Goal: Information Seeking & Learning: Learn about a topic

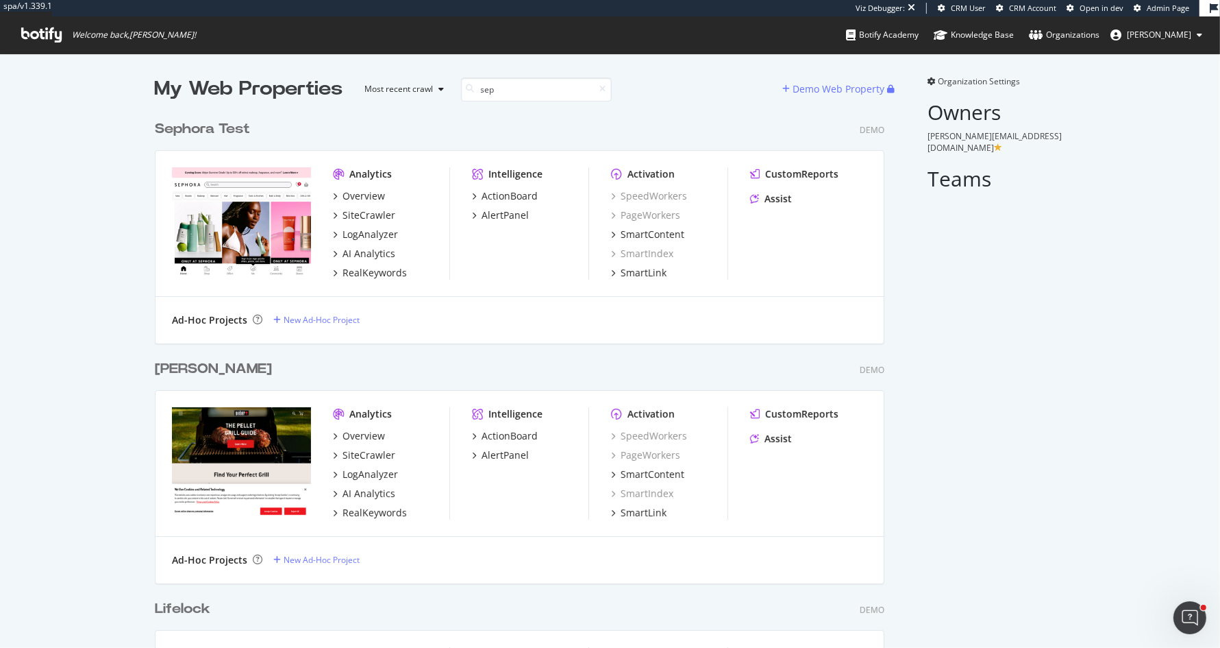
scroll to position [240, 740]
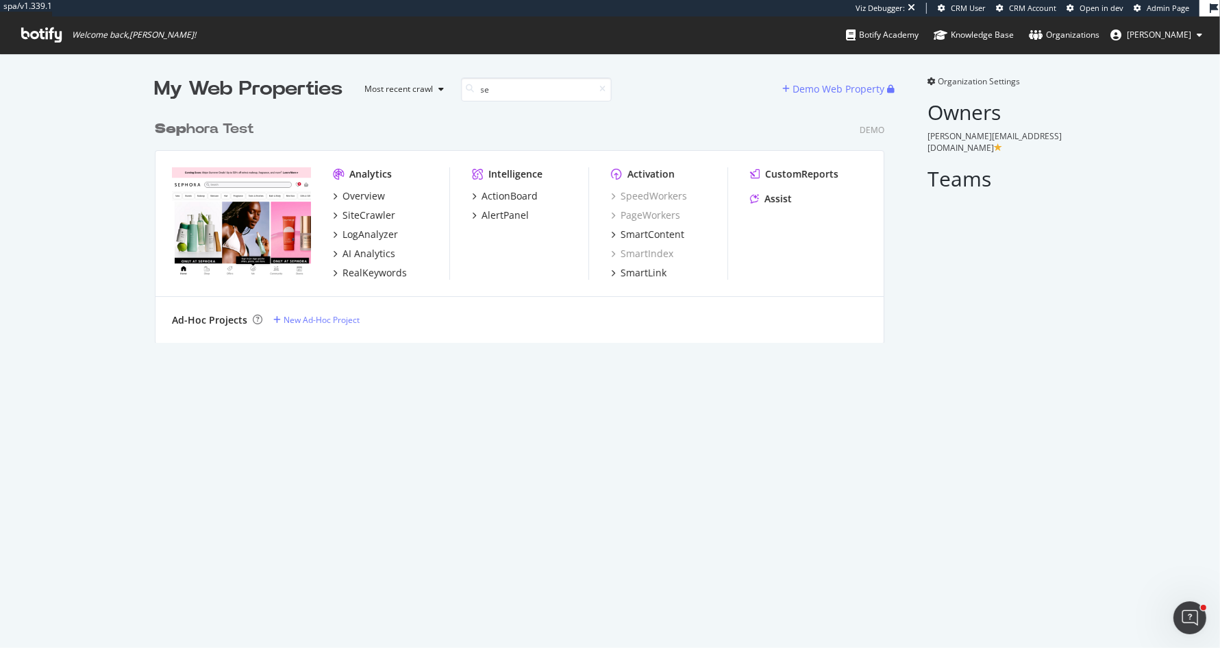
type input "s"
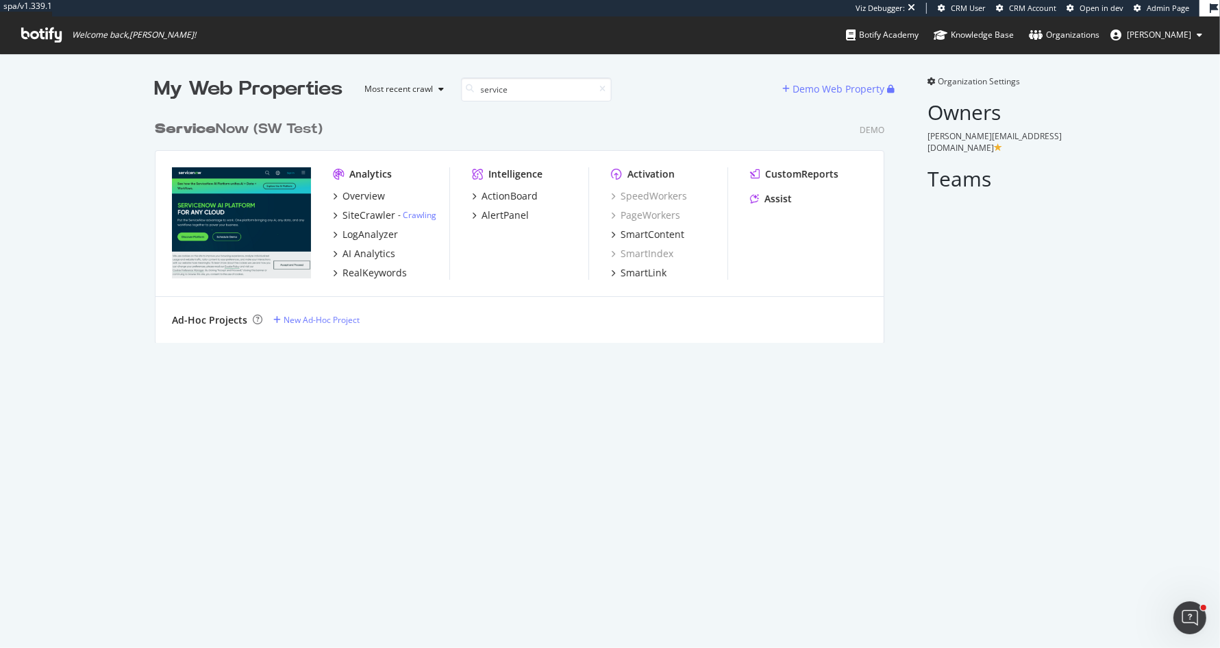
type input "service"
click at [249, 130] on div "Service Now (SW Test)" at bounding box center [239, 129] width 168 height 20
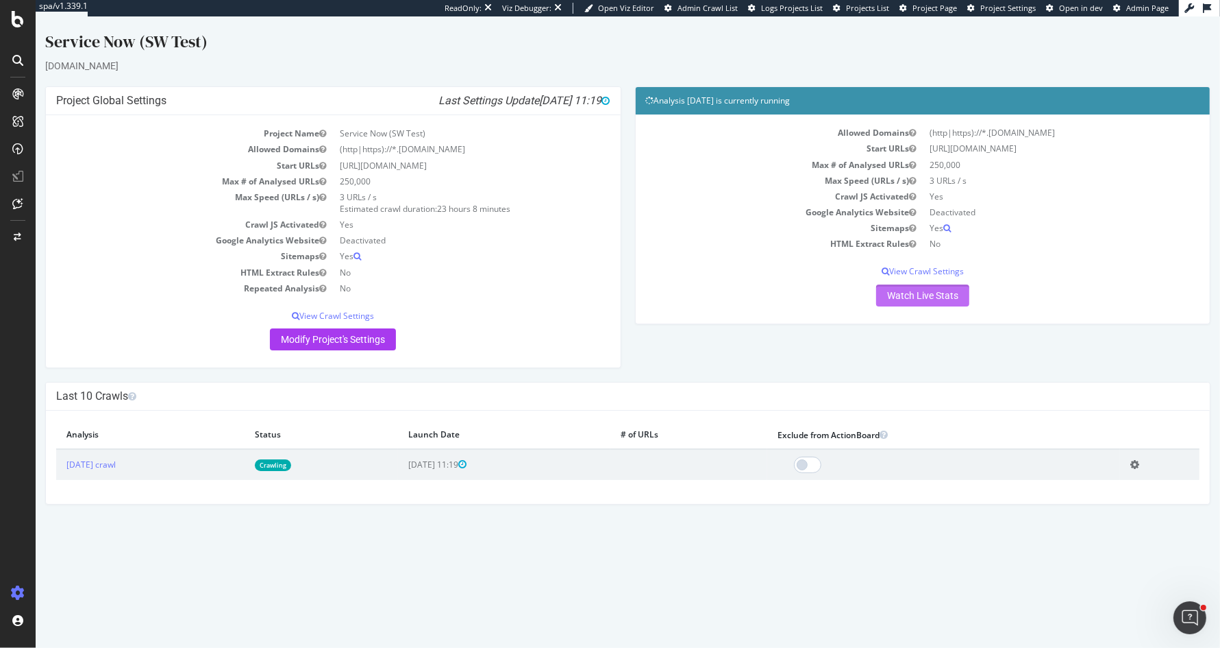
click at [944, 302] on link "Watch Live Stats" at bounding box center [922, 295] width 93 height 22
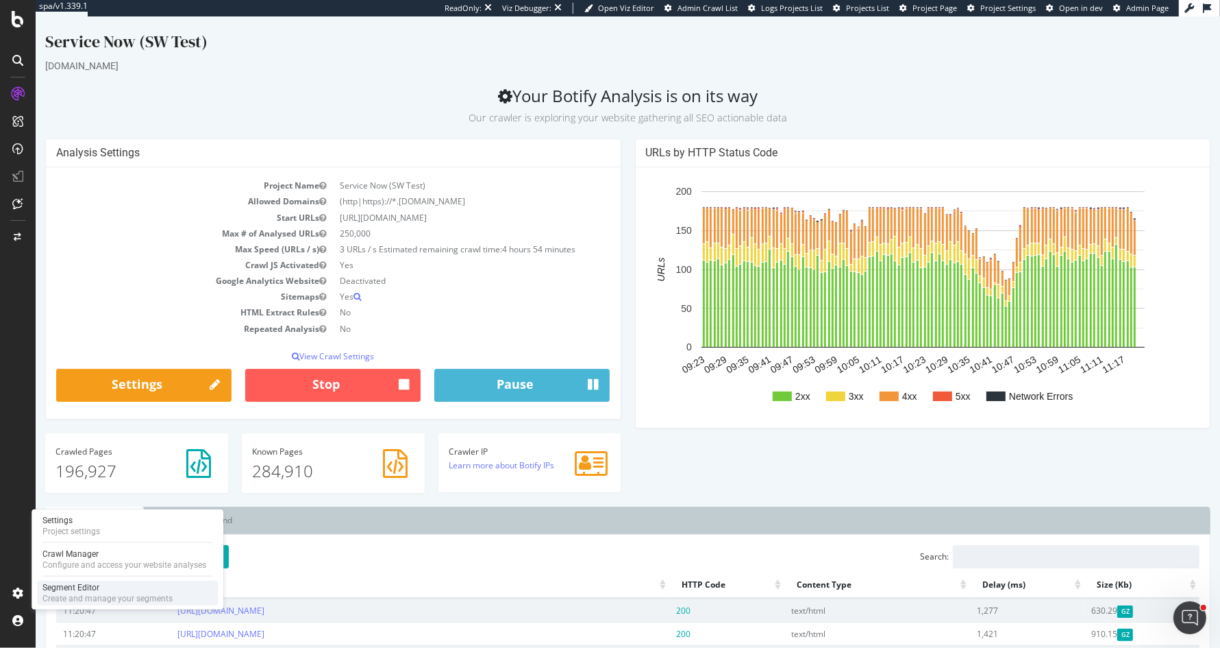
click at [94, 593] on div "Create and manage your segments" at bounding box center [107, 598] width 130 height 11
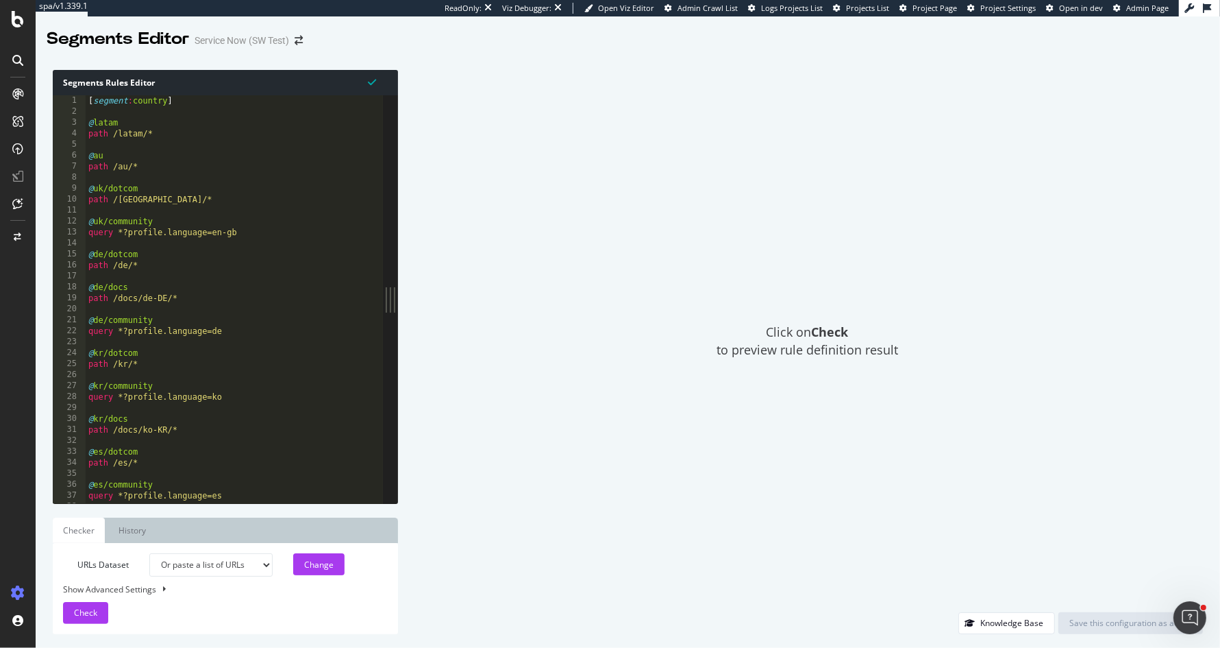
click at [299, 275] on div "[ segment : country ] @ latam path /latam/* @ au path /au/* @ uk/dotcom path /u…" at bounding box center [338, 310] width 504 height 430
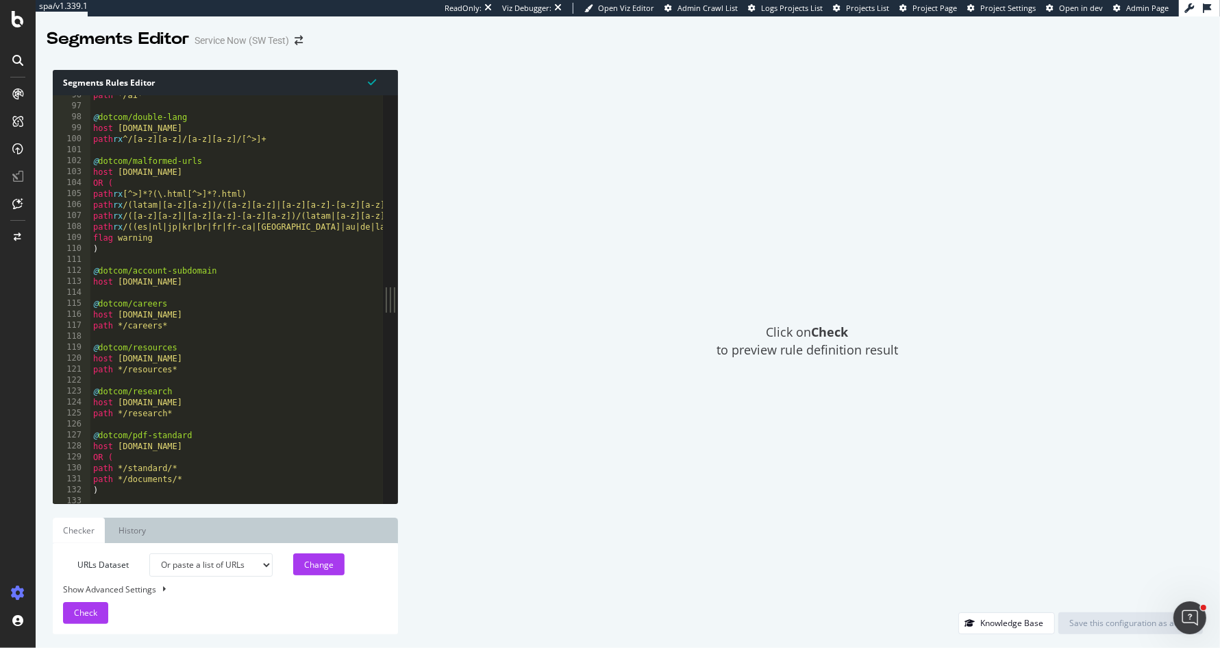
scroll to position [1047, 0]
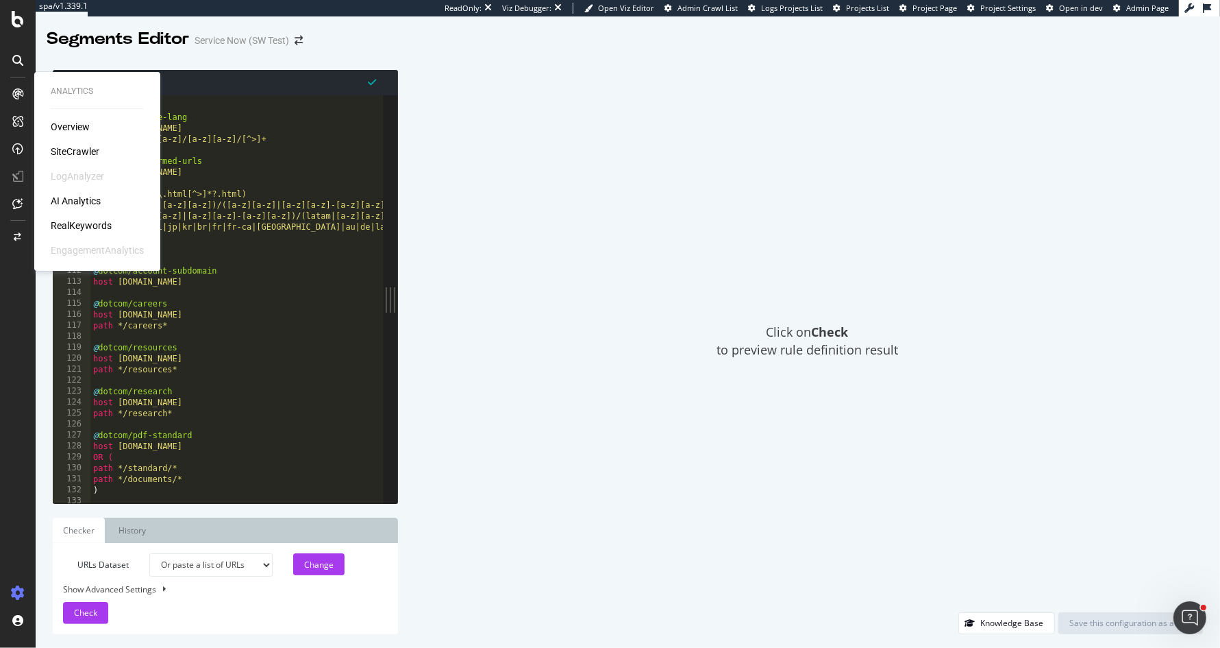
click at [59, 127] on div "Overview" at bounding box center [70, 127] width 39 height 14
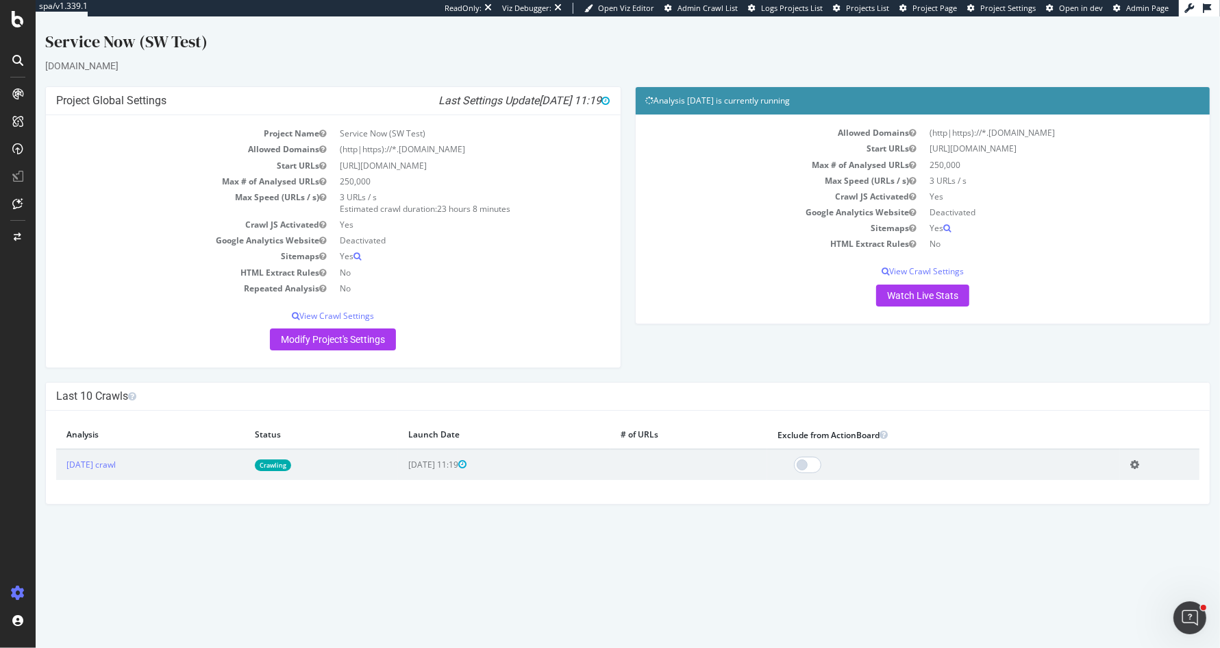
click at [1141, 470] on td "Add name Delete analysis" at bounding box center [1159, 464] width 79 height 31
click at [1140, 461] on icon at bounding box center [1135, 464] width 9 height 10
click at [1105, 481] on link "Add name" at bounding box center [1085, 485] width 110 height 19
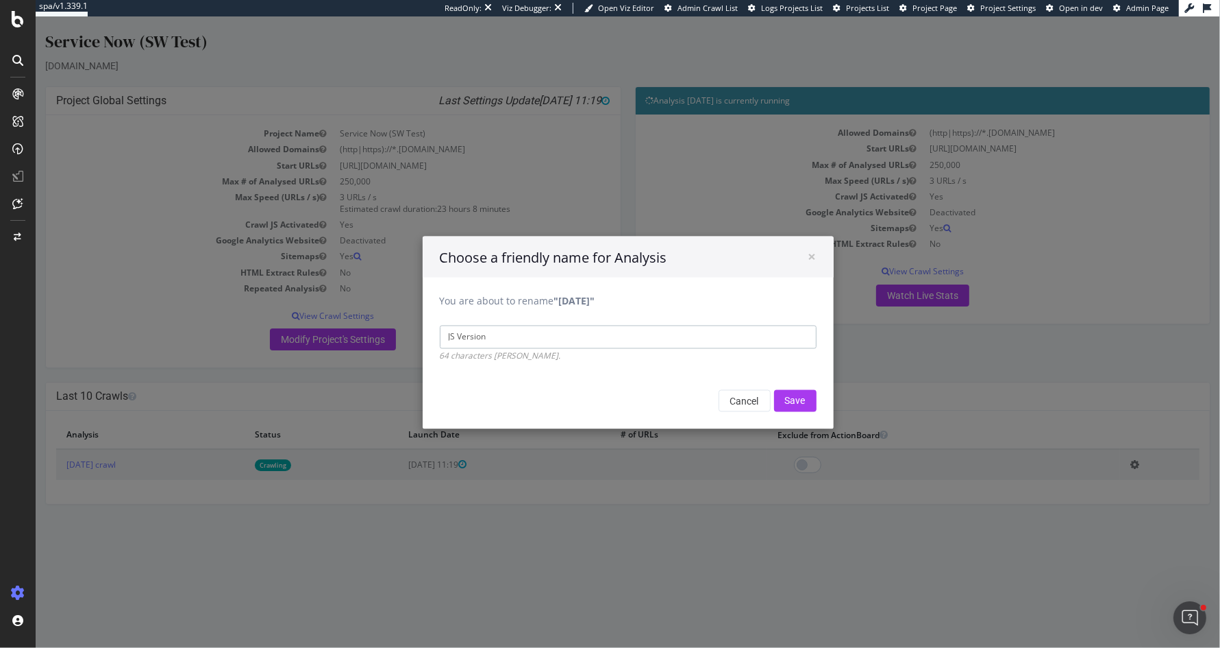
type input "JS Version"
click at [774, 389] on input "Save" at bounding box center [795, 400] width 42 height 22
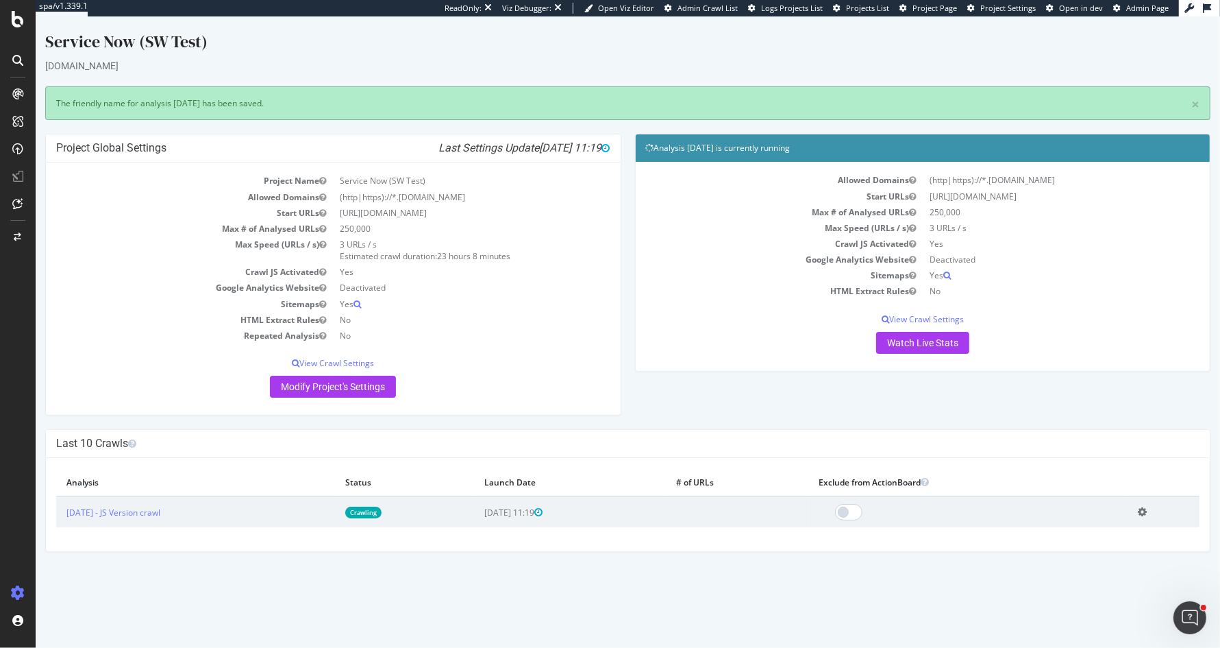
click at [911, 329] on div "Allowed Domains (http|https)://*.servicenow.com Start URLs https://www.servicen…" at bounding box center [923, 262] width 554 height 181
click at [907, 341] on link "Watch Live Stats" at bounding box center [922, 343] width 93 height 22
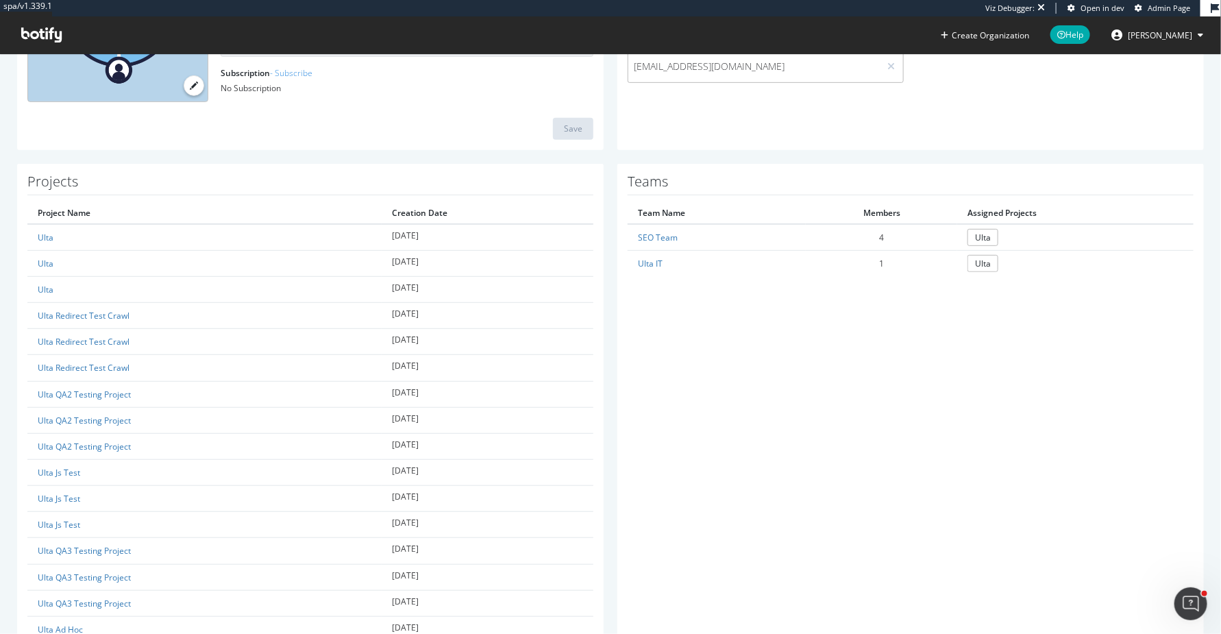
scroll to position [180, 0]
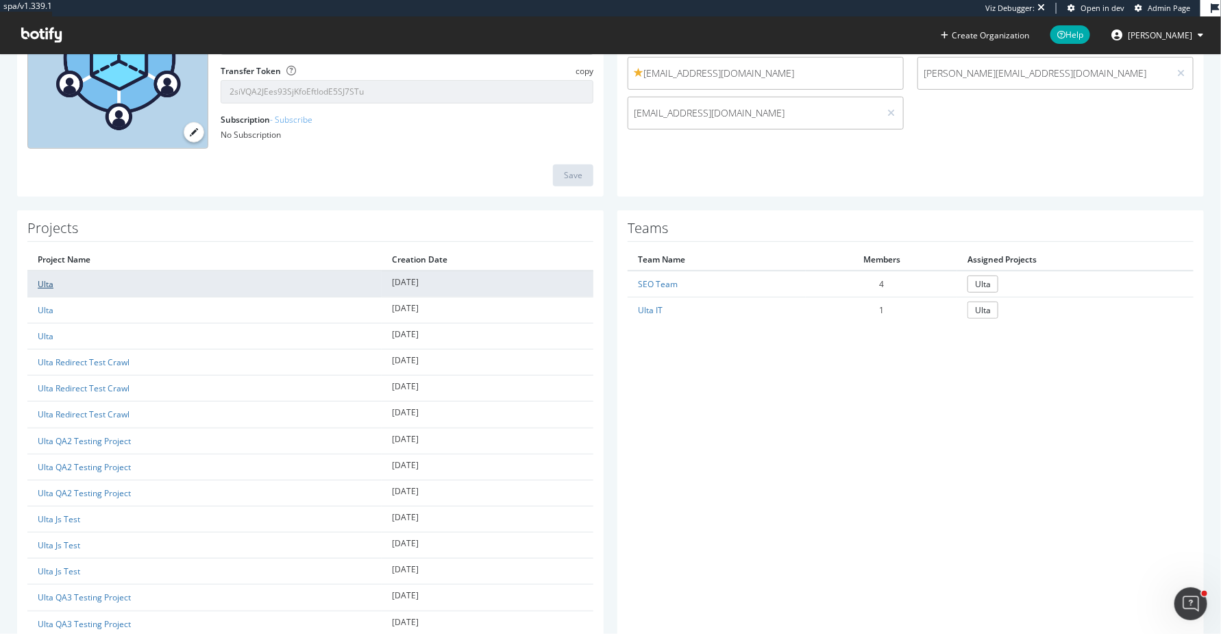
click at [49, 283] on link "Ulta" at bounding box center [46, 284] width 16 height 12
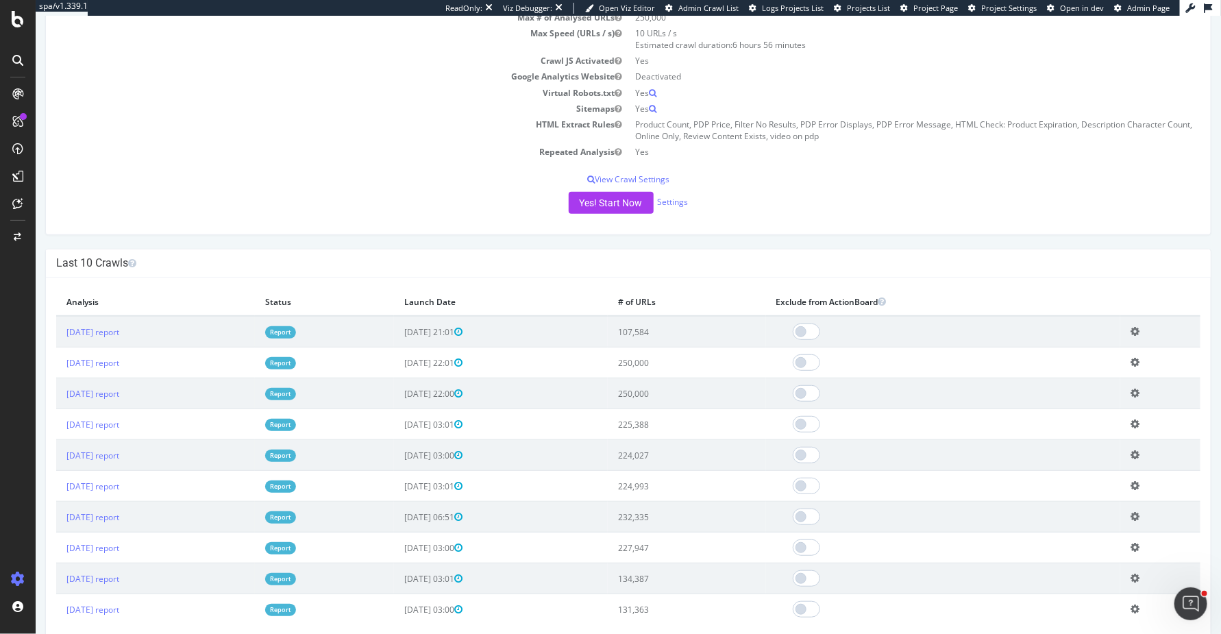
scroll to position [106, 0]
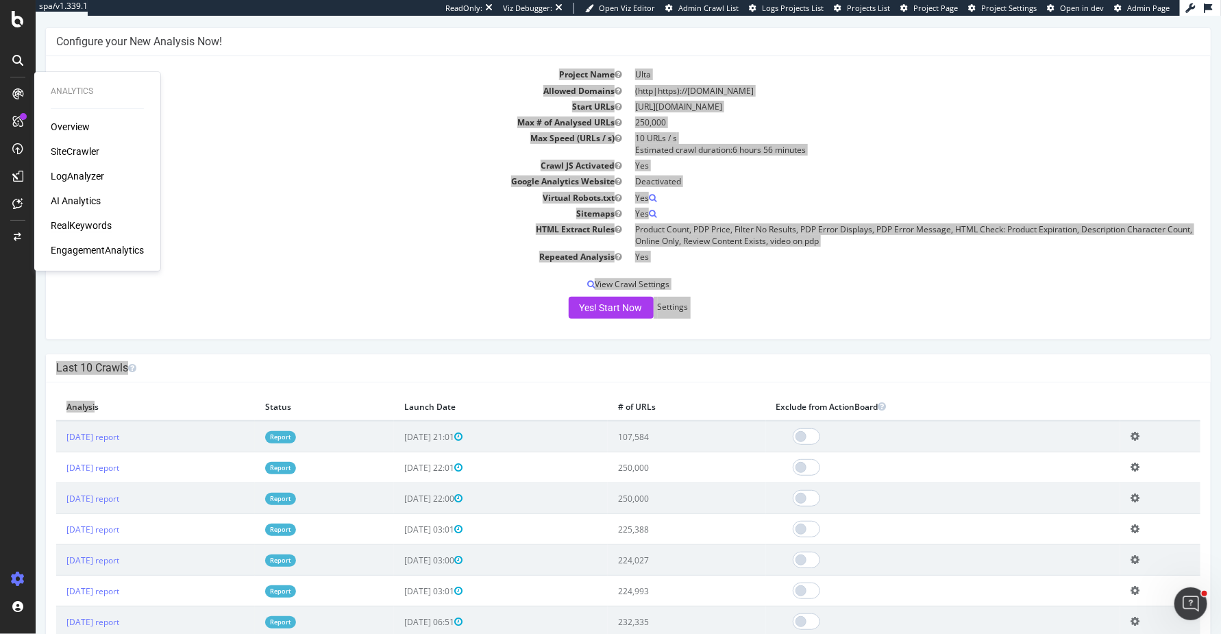
click at [70, 226] on div "RealKeywords" at bounding box center [81, 226] width 61 height 14
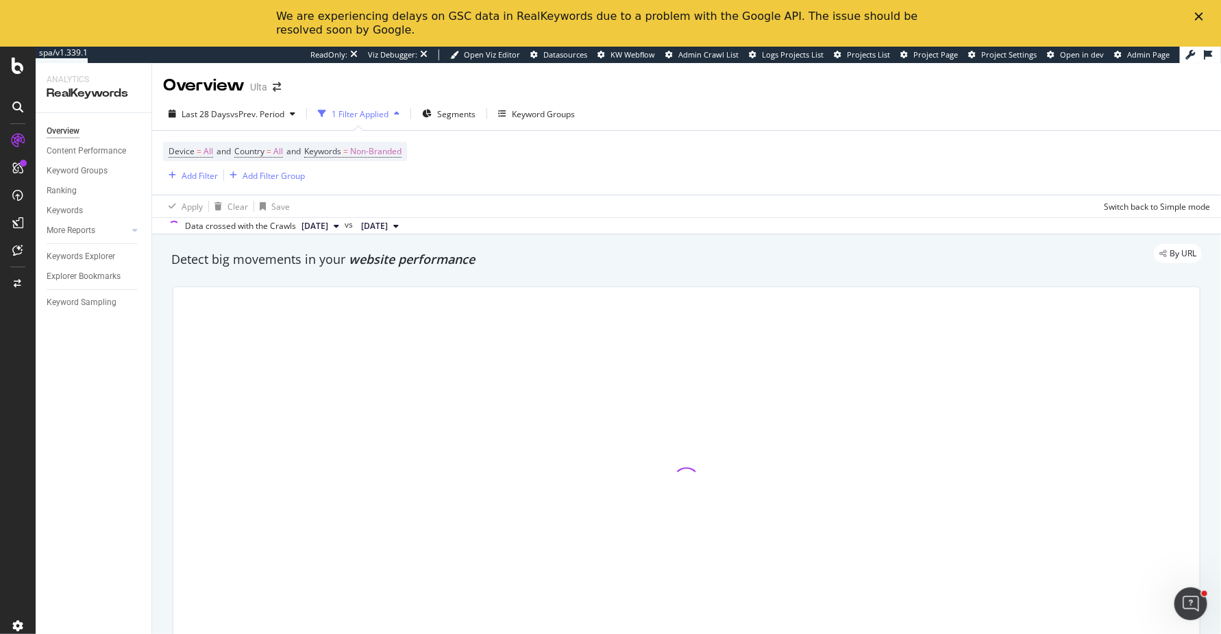
drag, startPoint x: 280, startPoint y: 63, endPoint x: 273, endPoint y: 95, distance: 32.3
click at [273, 95] on div "Overview Ulta" at bounding box center [686, 80] width 1069 height 34
click at [1198, 13] on icon "Close" at bounding box center [1199, 16] width 8 height 8
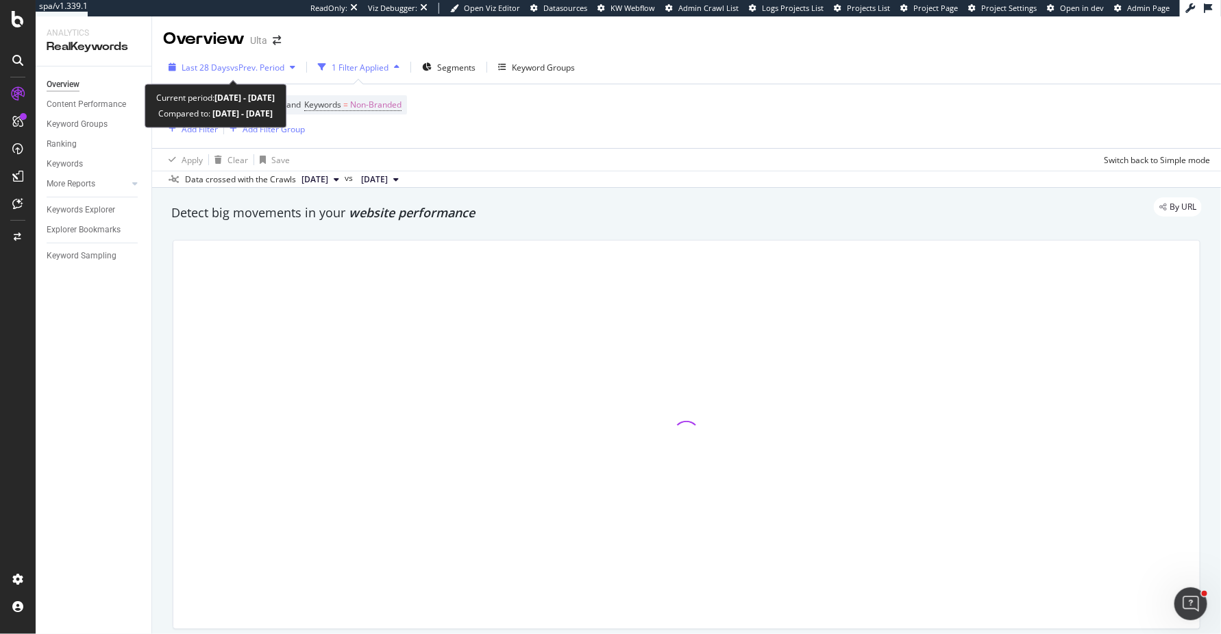
click at [210, 66] on span "Last 28 Days" at bounding box center [206, 68] width 49 height 12
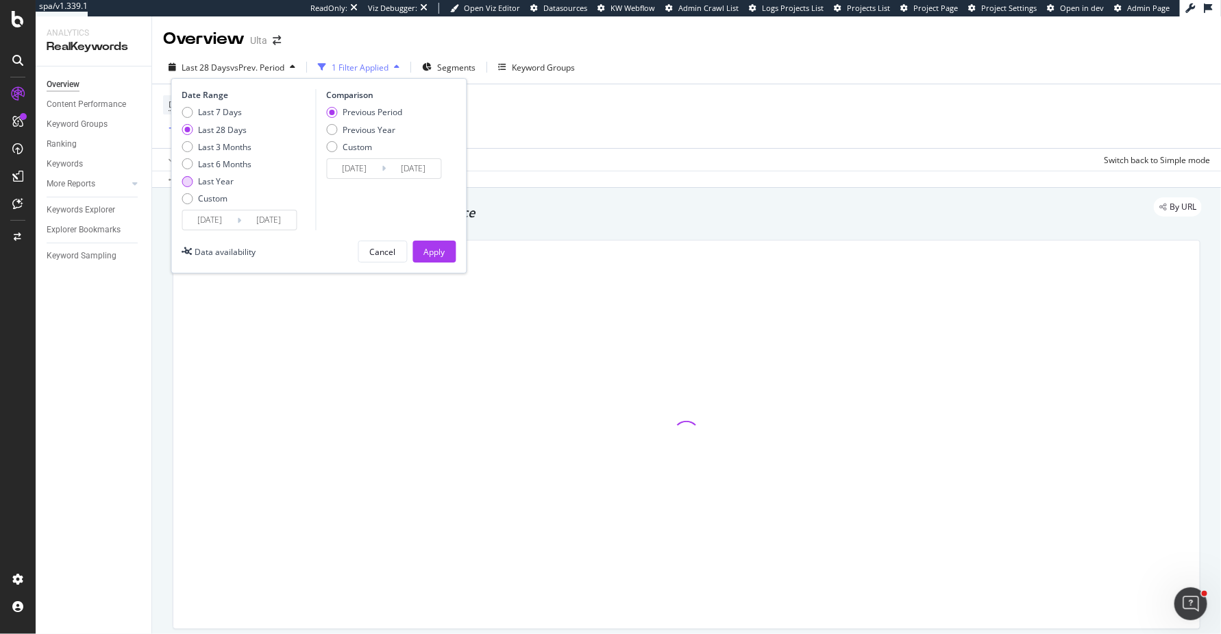
click at [204, 177] on div "Last Year" at bounding box center [217, 181] width 36 height 12
type input "2024/10/07"
type input "2023/10/08"
type input "2024/10/06"
click at [452, 251] on button "Apply" at bounding box center [434, 252] width 43 height 22
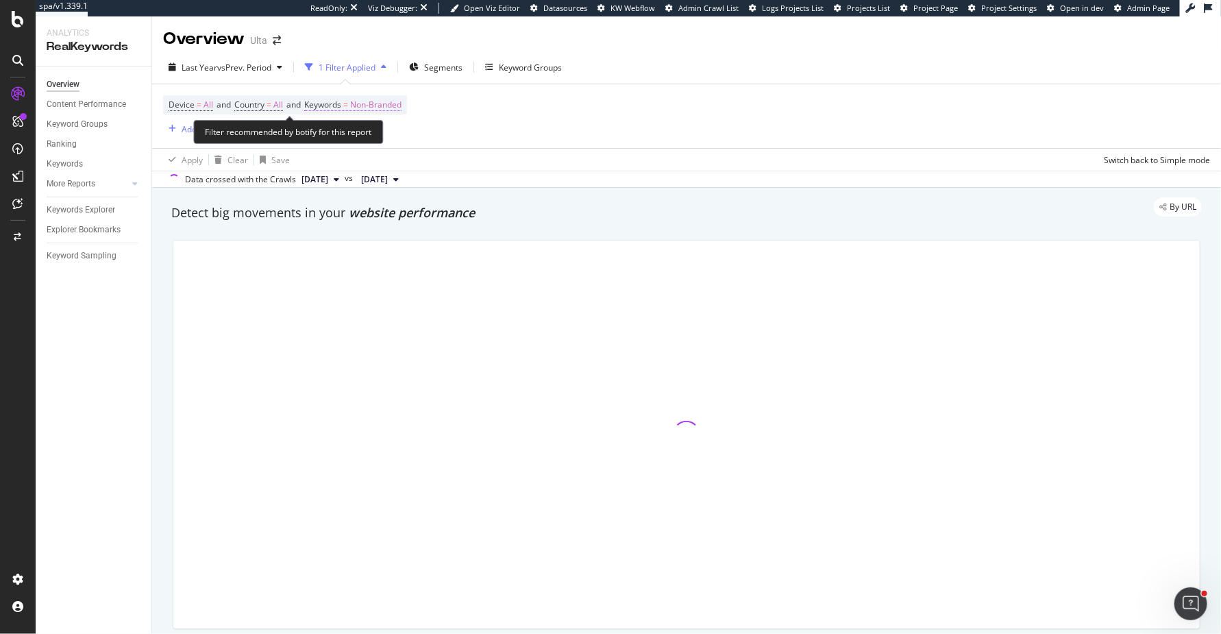
click at [371, 101] on span "Non-Branded" at bounding box center [375, 104] width 51 height 19
click at [368, 131] on span "Non-Branded" at bounding box center [352, 137] width 57 height 12
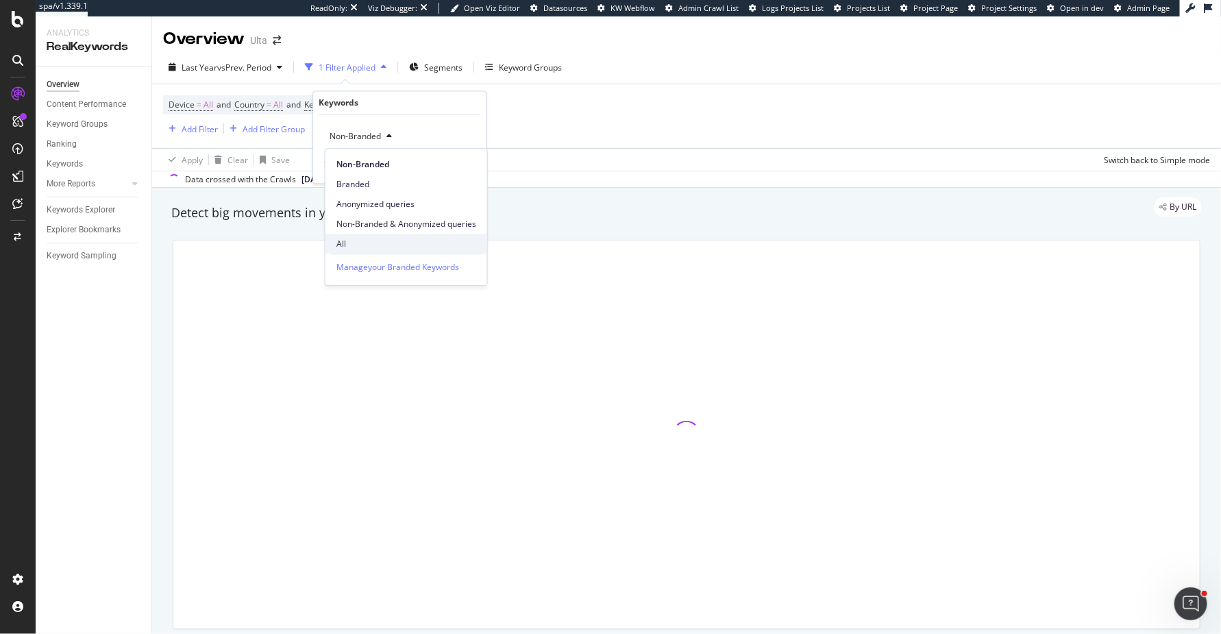
click at [368, 238] on span "All" at bounding box center [406, 244] width 140 height 12
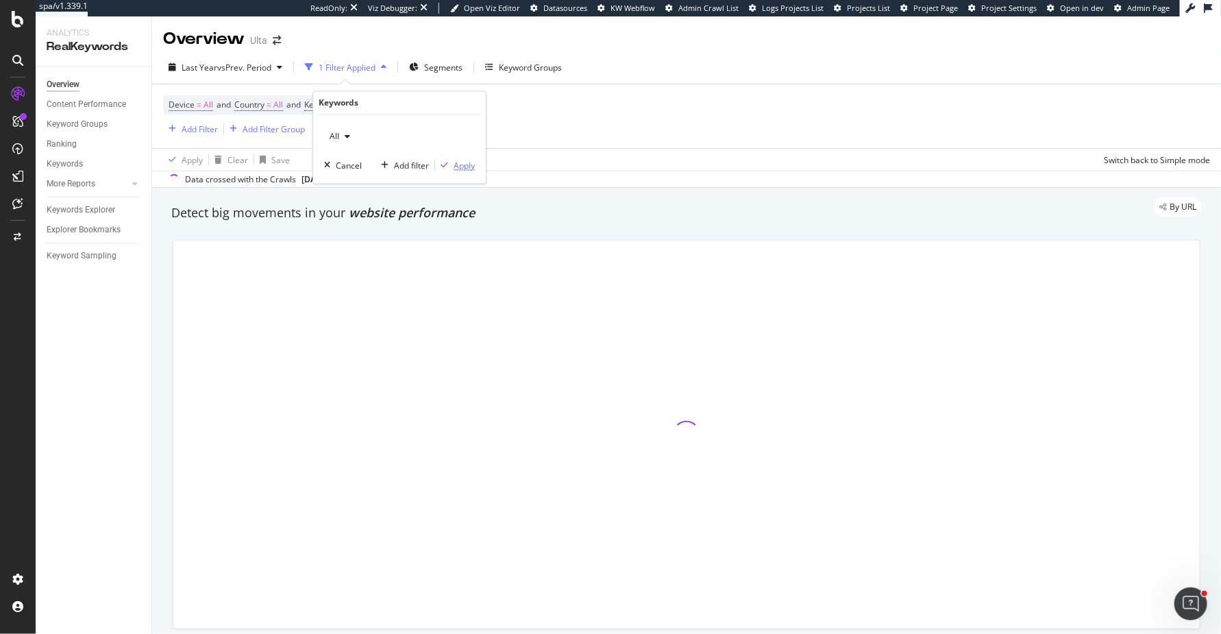
click at [456, 167] on div "Apply" at bounding box center [464, 166] width 21 height 12
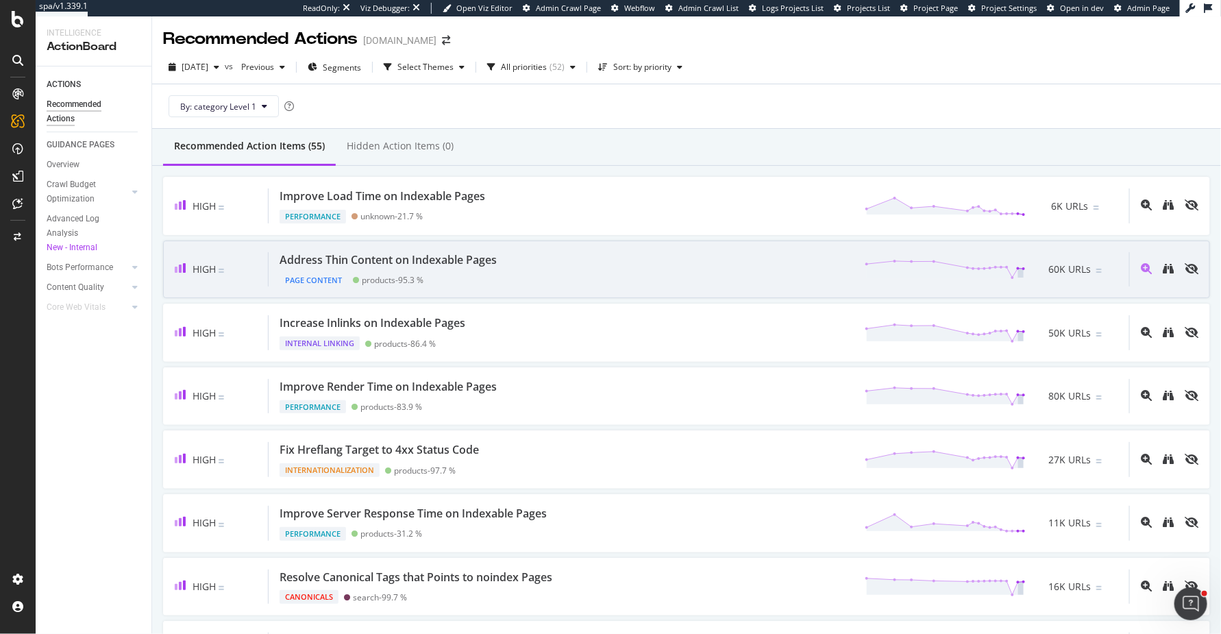
click at [596, 260] on div "Address Thin Content on Indexable Pages Page Content products - 95.3 % 60K URLs" at bounding box center [699, 269] width 861 height 35
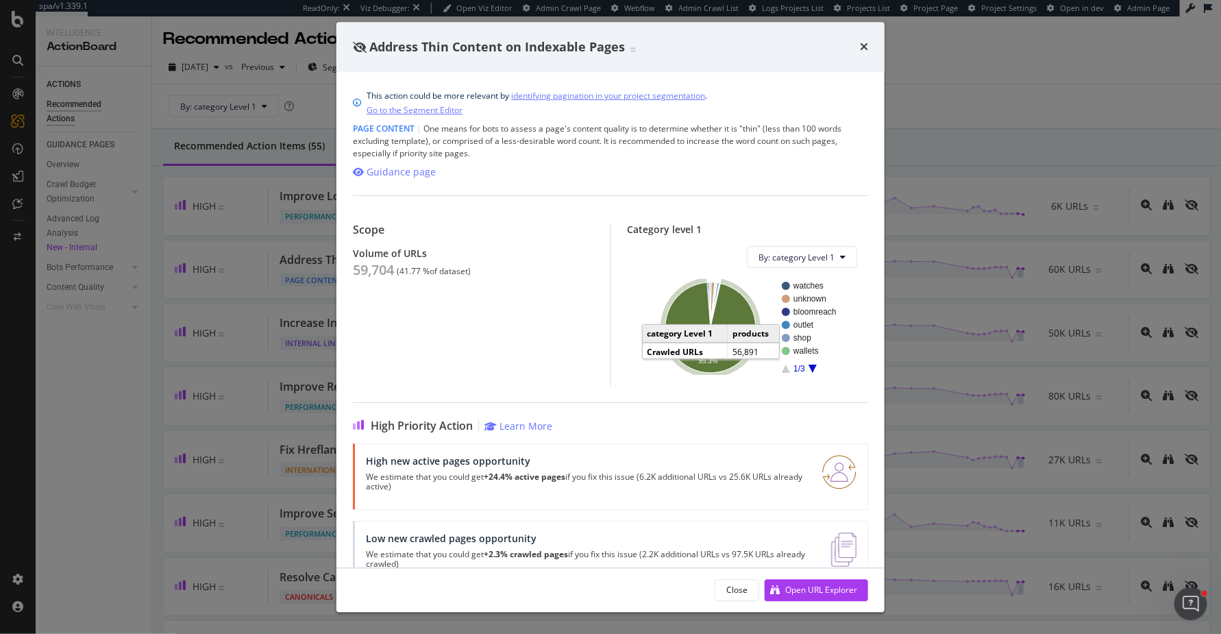
click at [686, 307] on icon "A chart." at bounding box center [710, 328] width 90 height 90
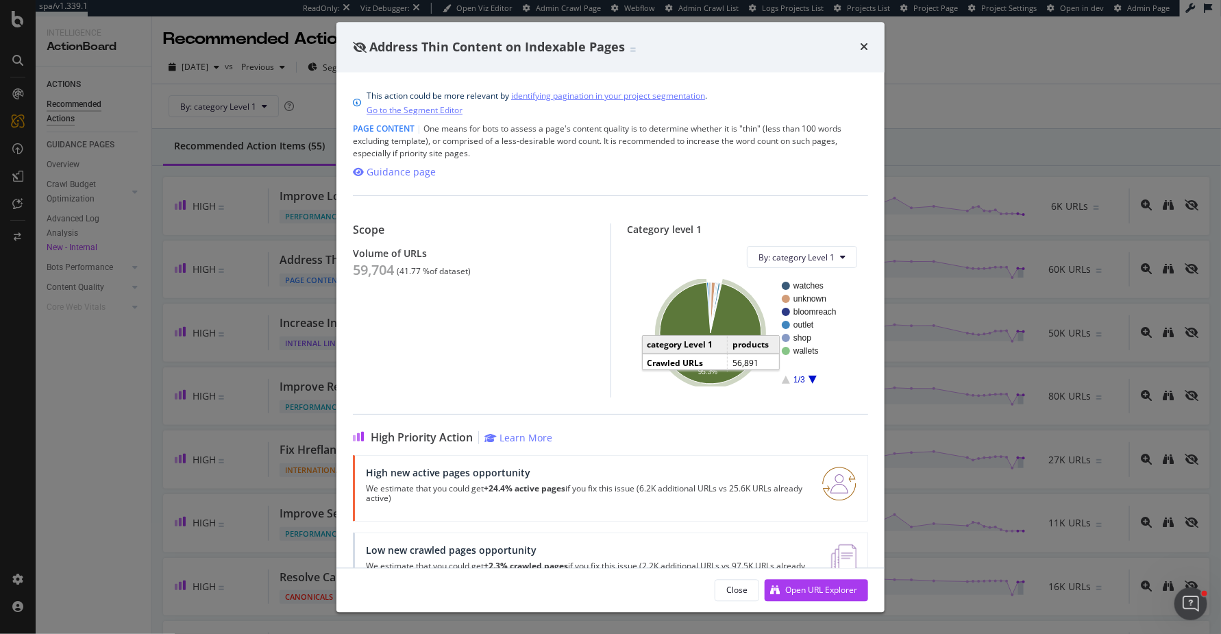
click at [728, 339] on icon "A chart." at bounding box center [710, 333] width 101 height 101
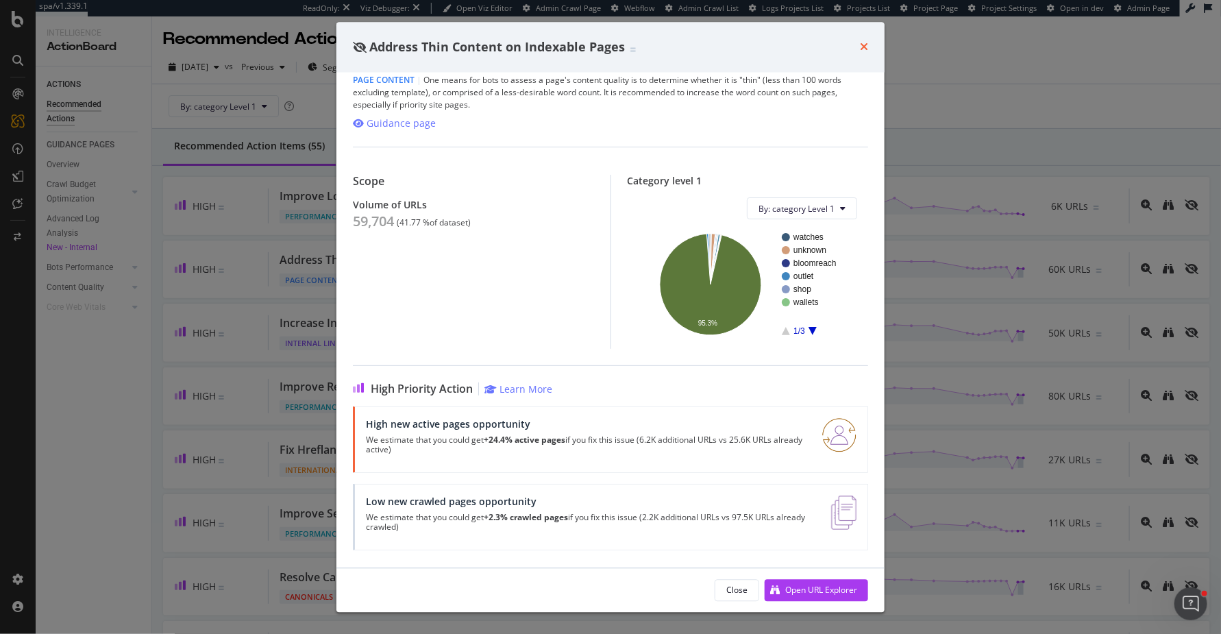
click at [863, 47] on icon "times" at bounding box center [864, 47] width 8 height 11
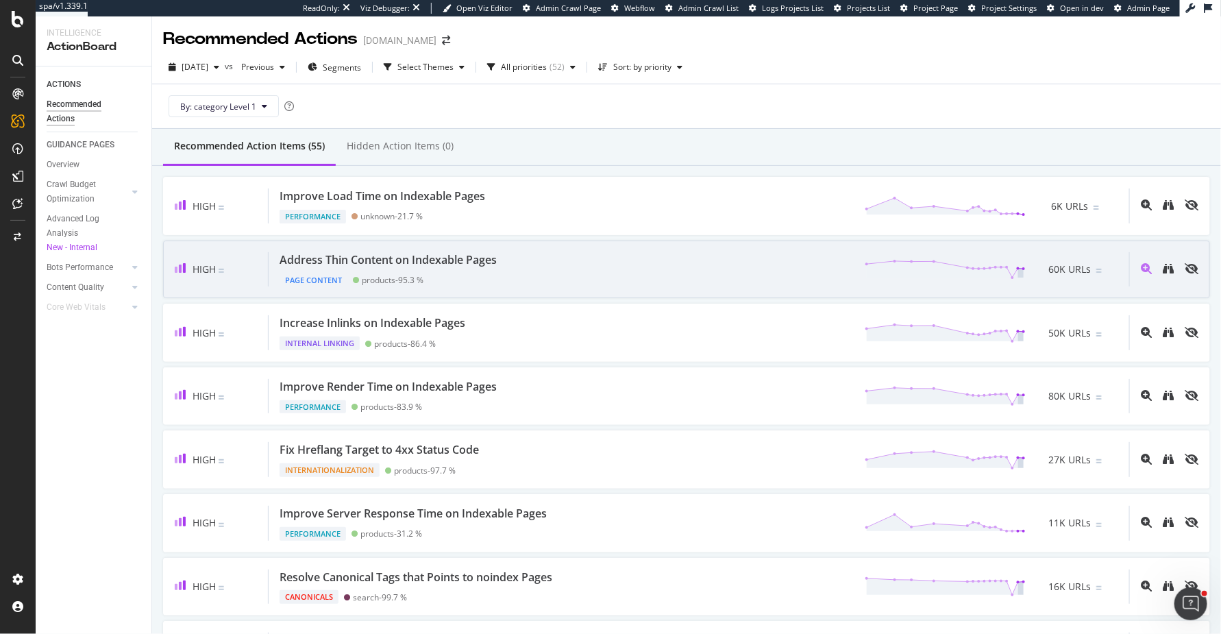
click at [609, 264] on div "Address Thin Content on Indexable Pages Page Content products - 95.3 % 60K URLs" at bounding box center [699, 269] width 861 height 35
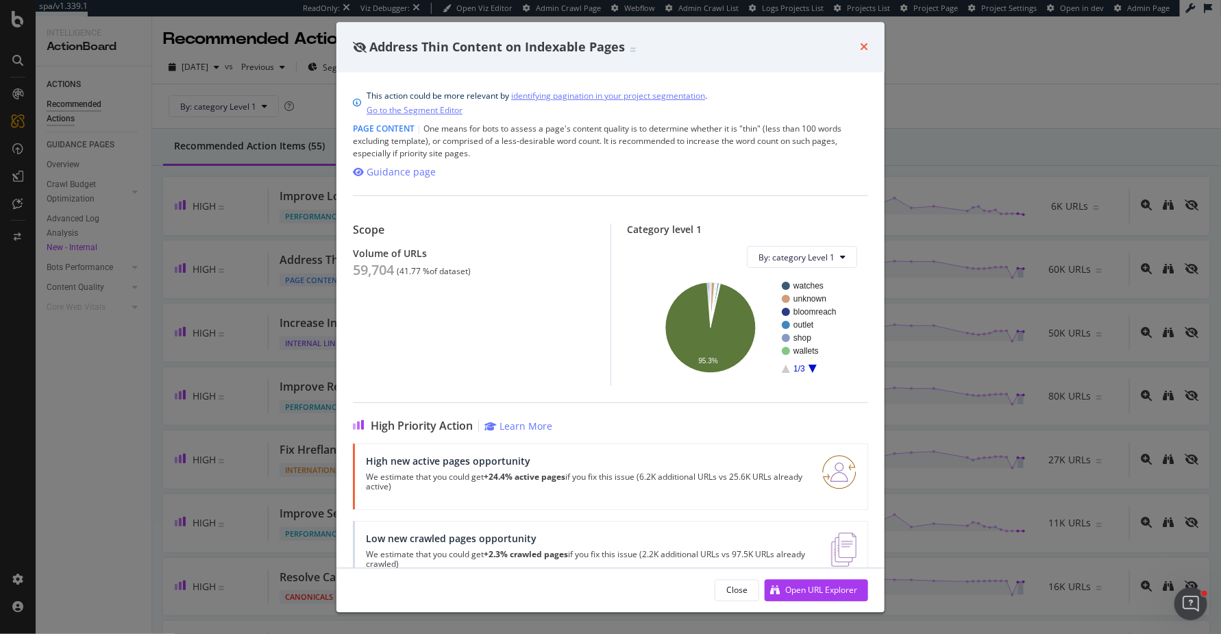
click at [861, 42] on icon "times" at bounding box center [864, 47] width 8 height 11
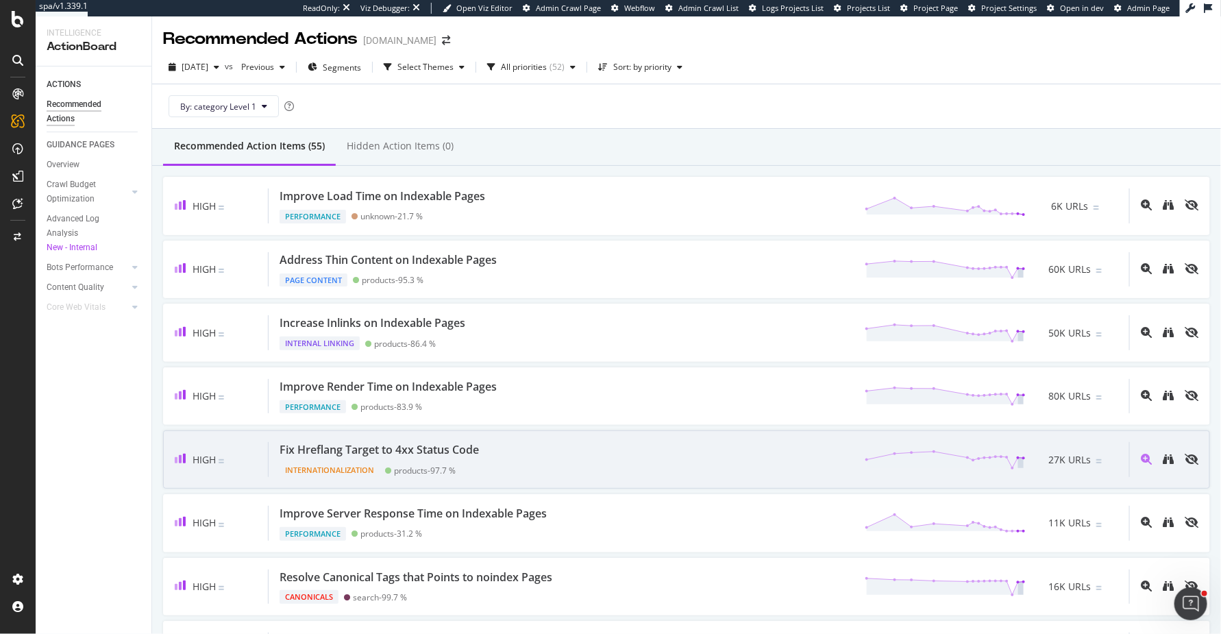
click at [630, 466] on div "Fix Hreflang Target to 4xx Status Code Internationalization products - 97.7 % 2…" at bounding box center [699, 459] width 861 height 35
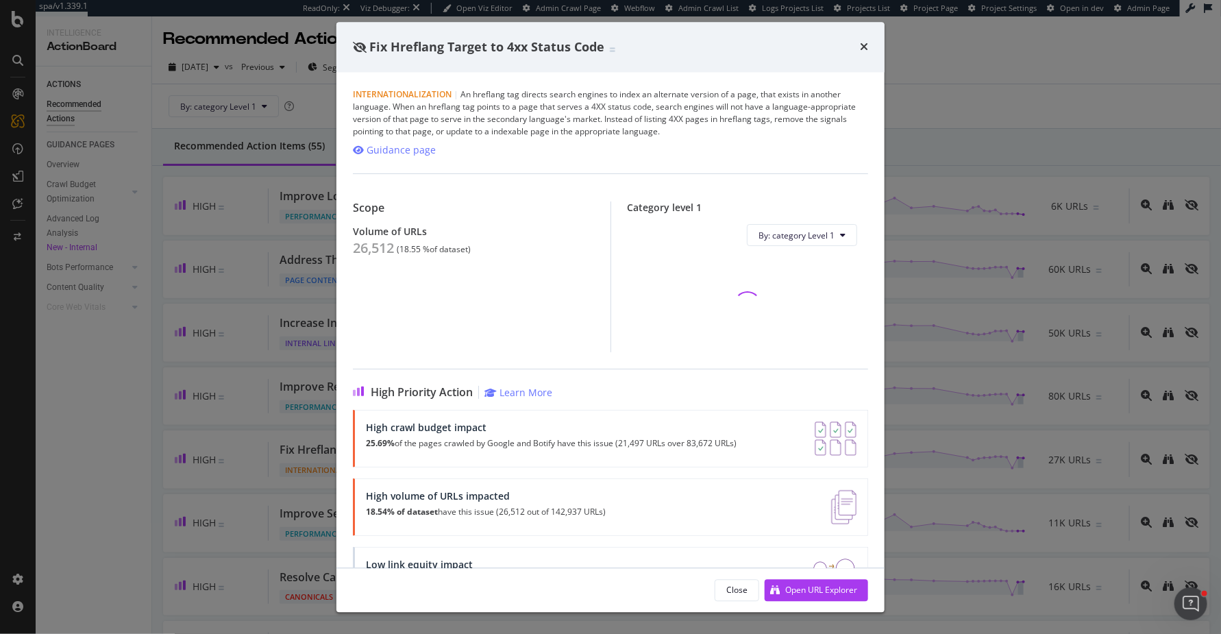
click at [978, 447] on div "Fix Hreflang Target to 4xx Status Code Internationalization | An hreflang tag d…" at bounding box center [610, 317] width 1221 height 634
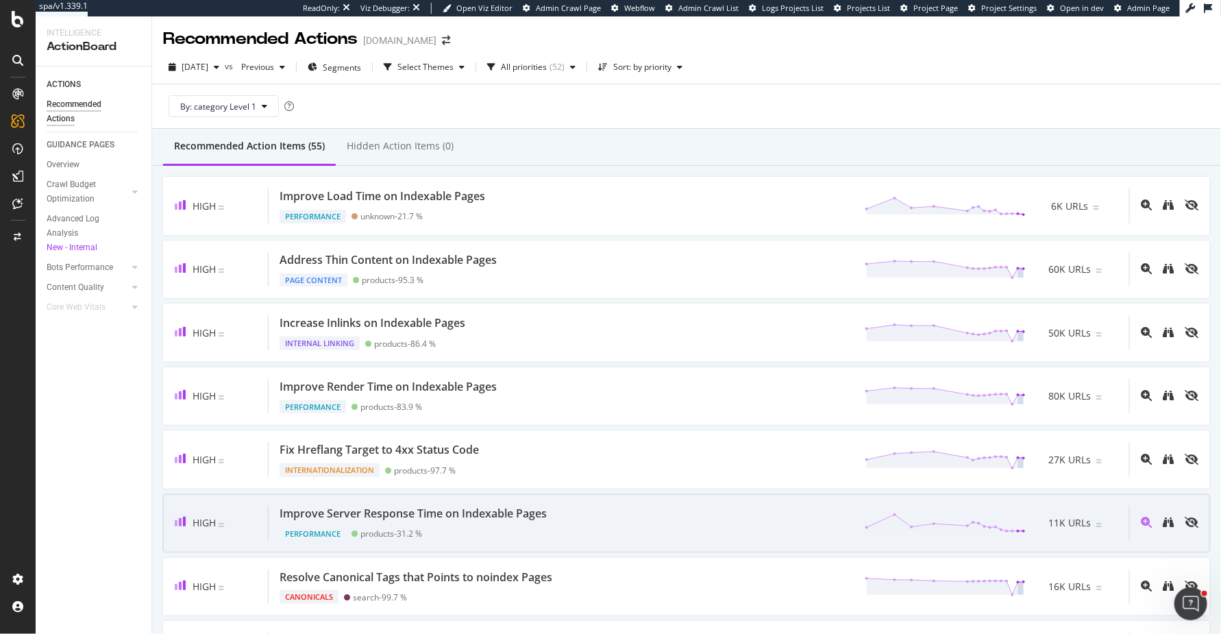
click at [583, 526] on div "Improve Server Response Time on Indexable Pages Performance products - 31.2 % 1…" at bounding box center [699, 523] width 861 height 35
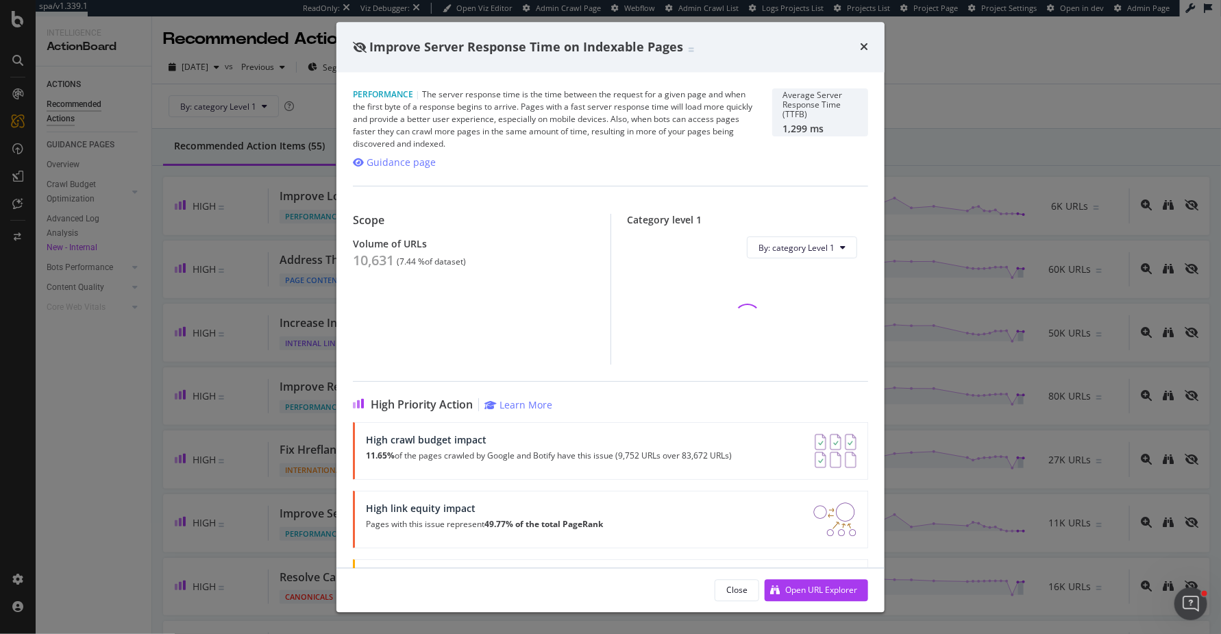
click at [158, 476] on div "Improve Server Response Time on Indexable Pages Performance | The server respon…" at bounding box center [610, 317] width 1221 height 634
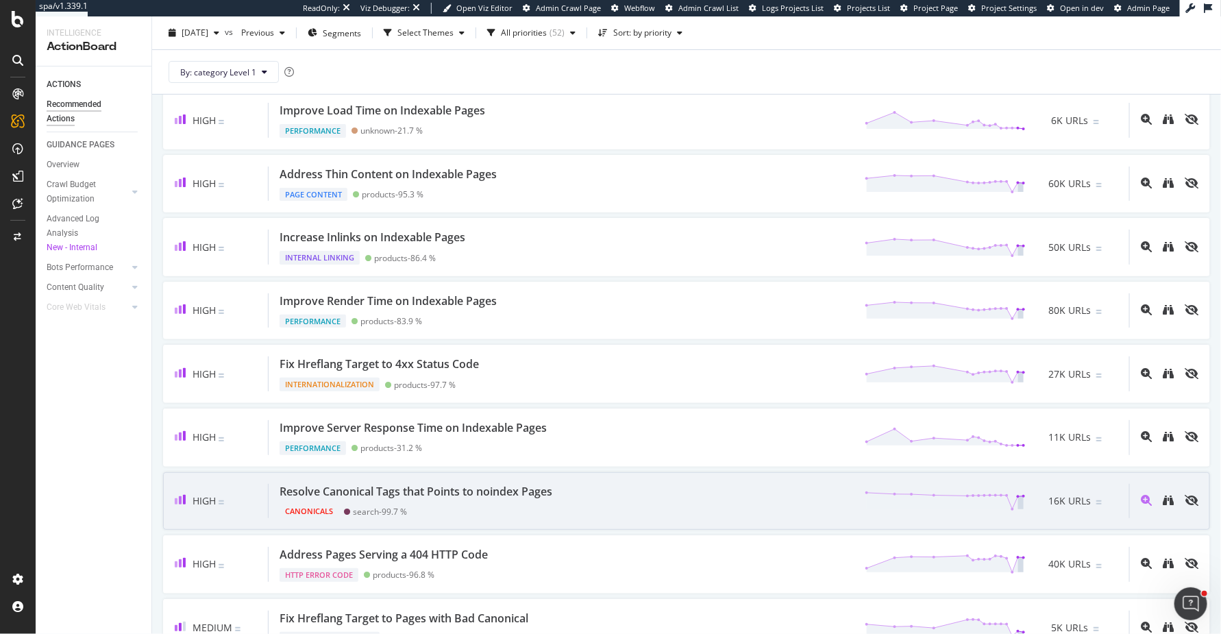
scroll to position [91, 0]
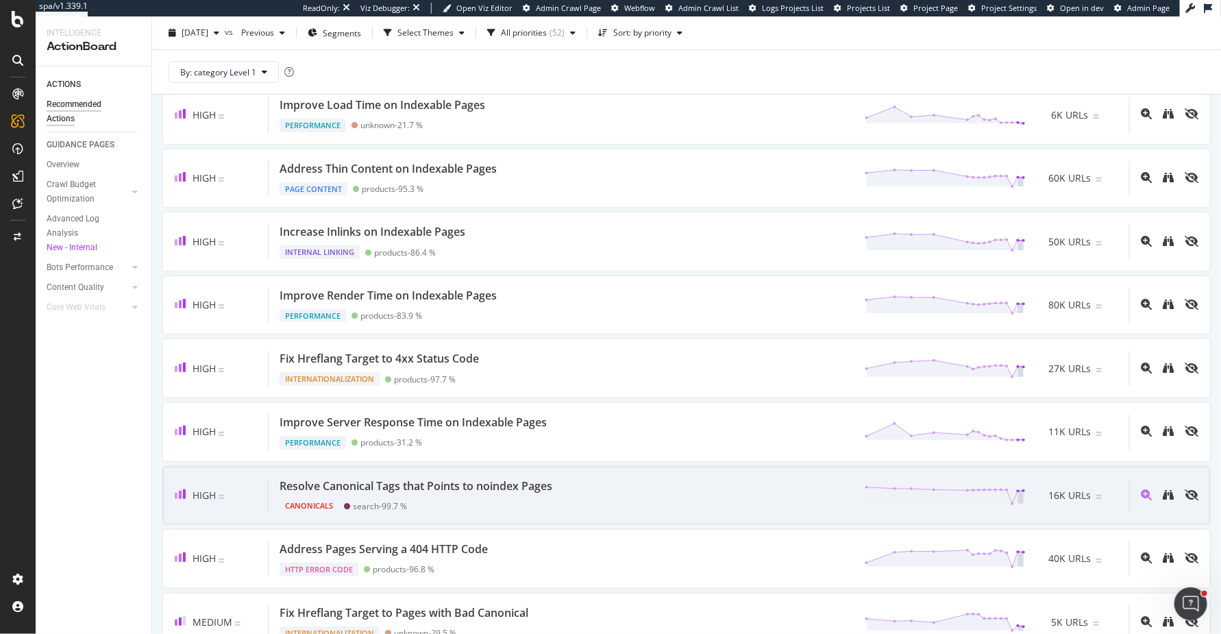
click at [585, 497] on div "Resolve Canonical Tags that Points to noindex Pages Canonicals search - 99.7 % …" at bounding box center [699, 495] width 861 height 35
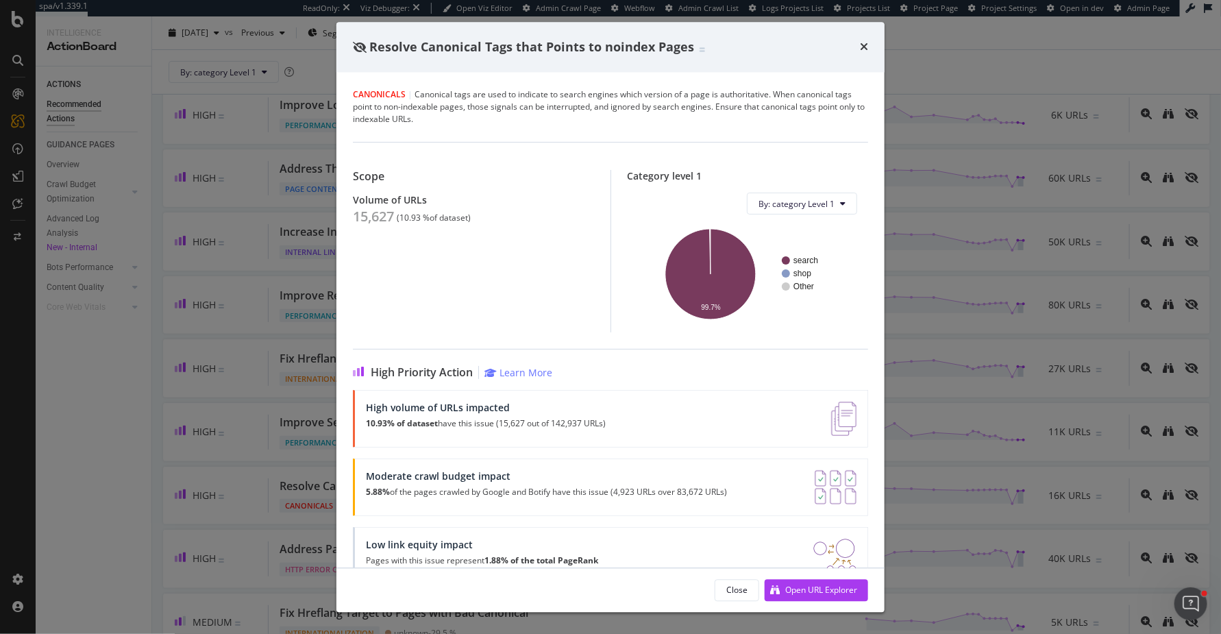
click at [868, 43] on div "Resolve Canonical Tags that Points to noindex Pages" at bounding box center [610, 47] width 548 height 51
click at [863, 43] on icon "times" at bounding box center [864, 47] width 8 height 11
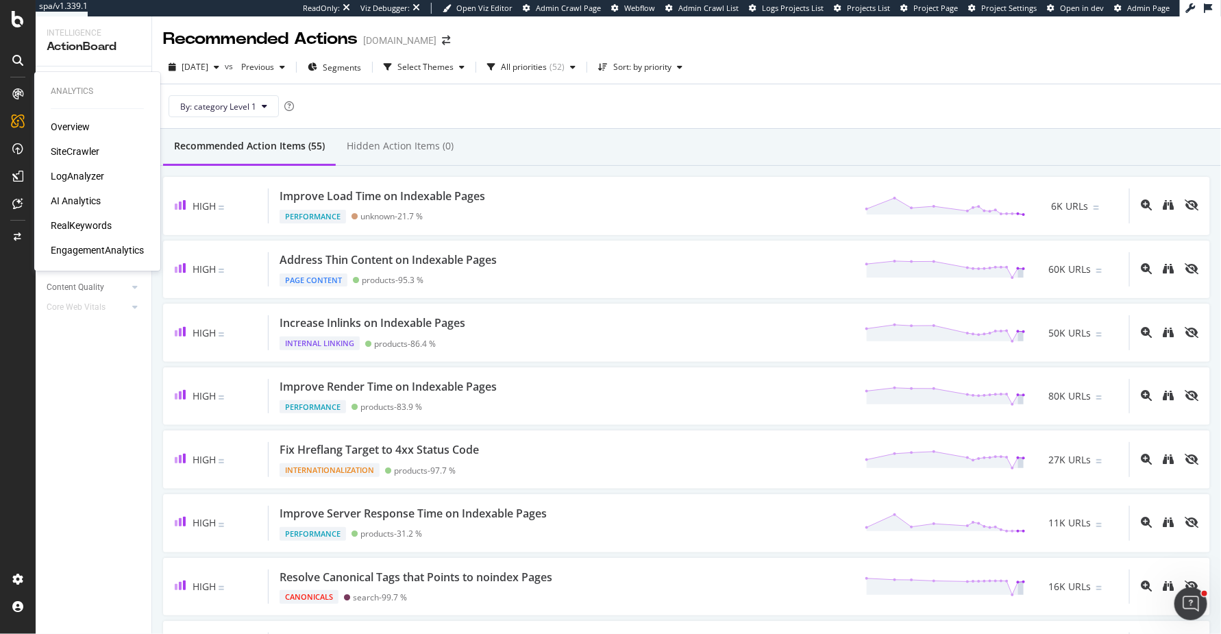
click at [75, 143] on div "Overview SiteCrawler LogAnalyzer AI Analytics RealKeywords EngagementAnalytics" at bounding box center [97, 188] width 93 height 137
click at [75, 148] on div "SiteCrawler" at bounding box center [75, 152] width 49 height 14
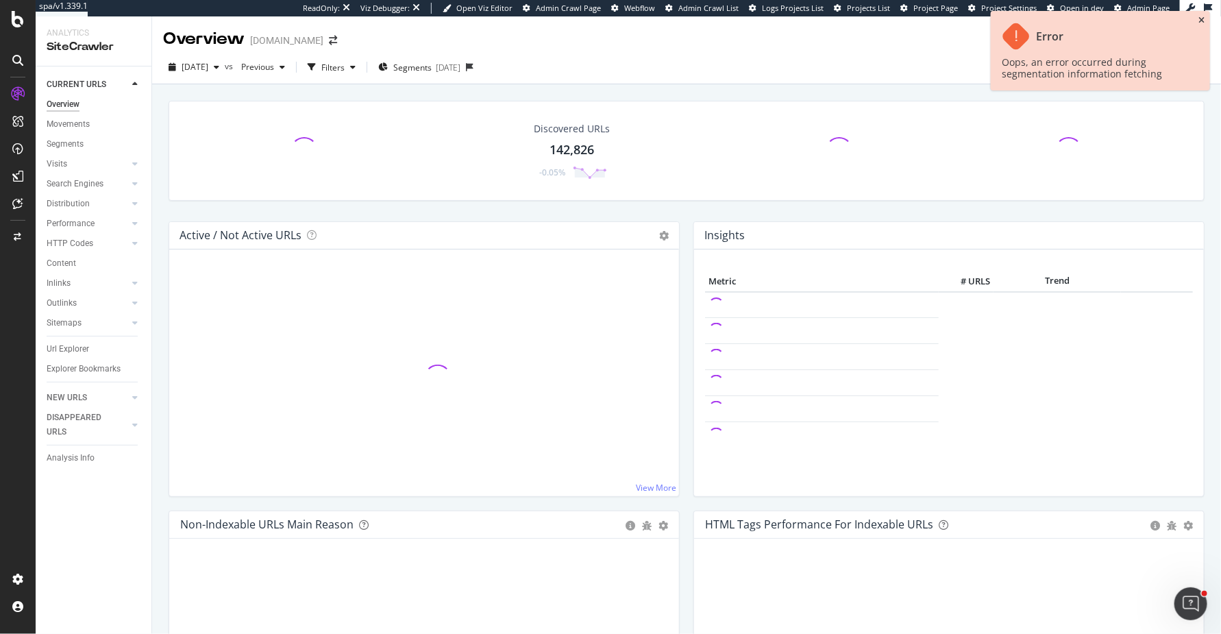
click at [1203, 18] on icon "close toast" at bounding box center [1201, 20] width 6 height 8
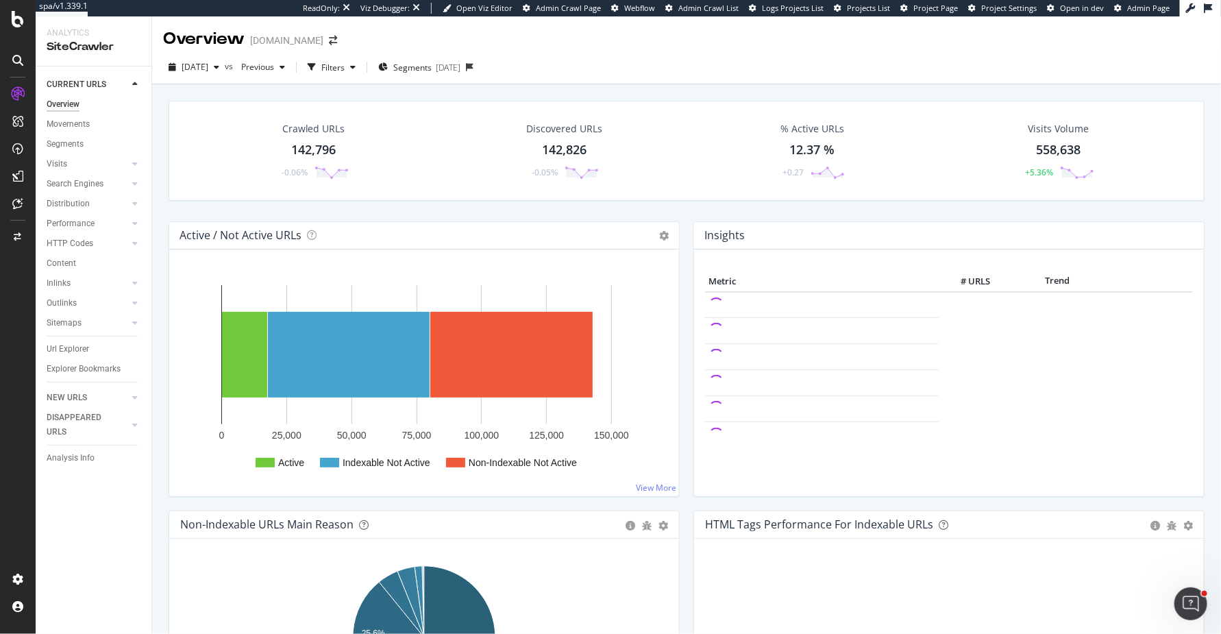
drag, startPoint x: 62, startPoint y: 180, endPoint x: 331, endPoint y: 190, distance: 269.5
click at [62, 180] on div "Search Engines" at bounding box center [75, 184] width 57 height 14
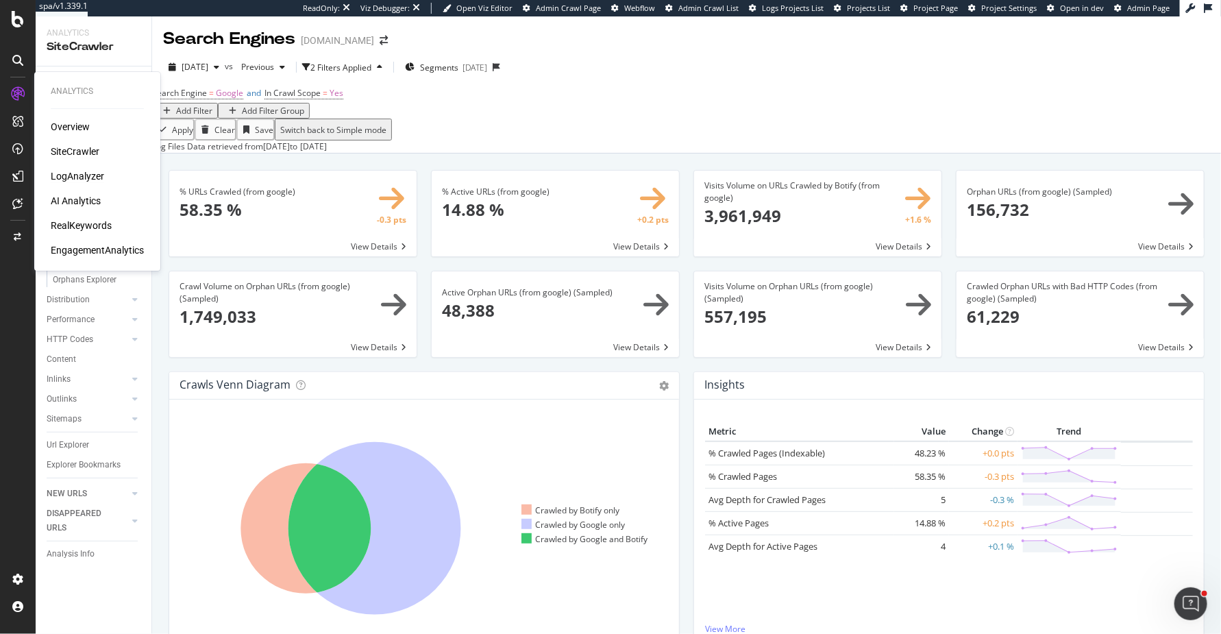
click at [55, 174] on div "LogAnalyzer" at bounding box center [77, 176] width 53 height 14
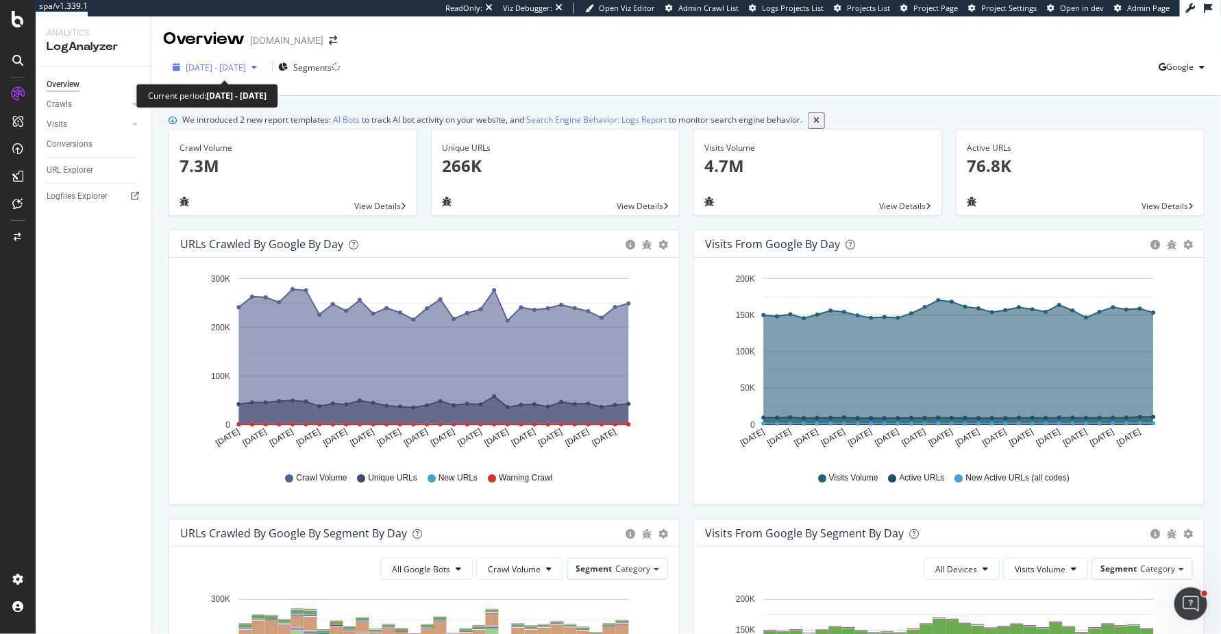
click at [246, 62] on span "2025 Sep. 9th - Oct. 8th" at bounding box center [216, 68] width 60 height 12
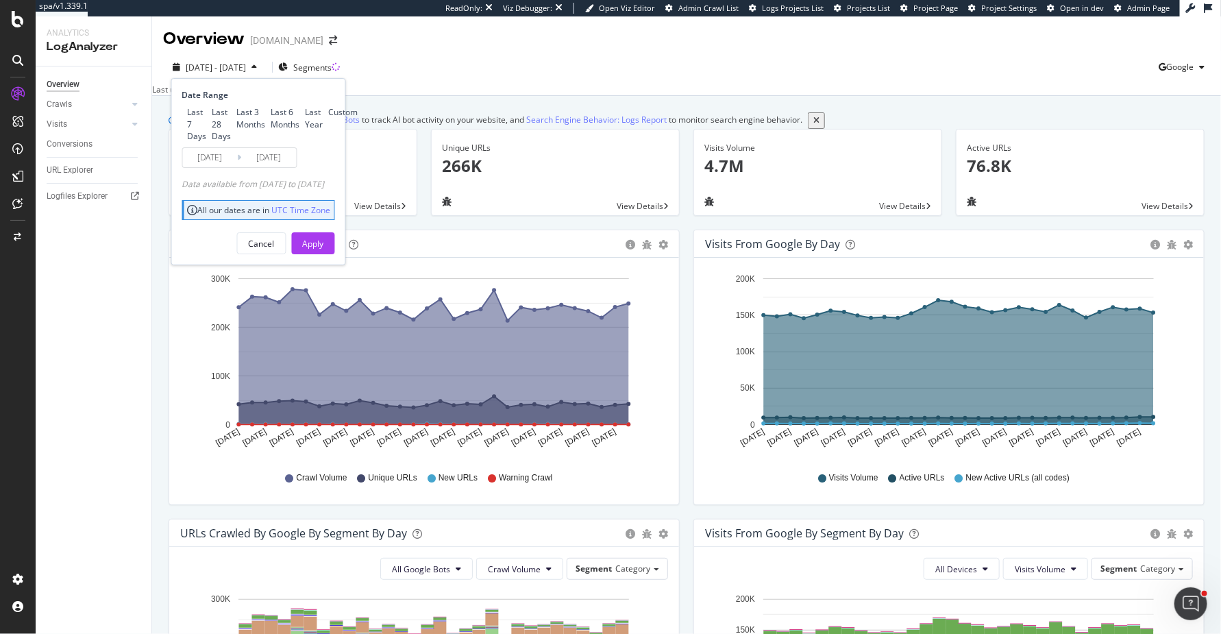
click at [237, 130] on div "Last 3 Months" at bounding box center [251, 117] width 29 height 23
type input "2025/07/09"
click at [335, 254] on div "Cancel Apply" at bounding box center [258, 238] width 153 height 32
click at [324, 249] on div "Apply" at bounding box center [313, 244] width 21 height 12
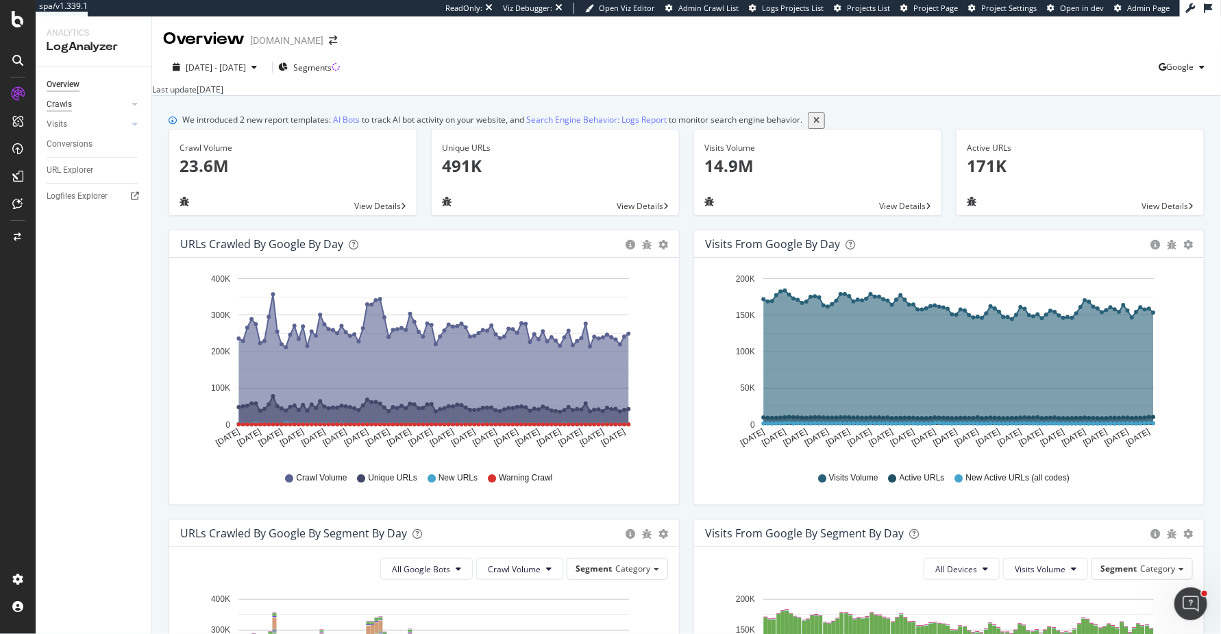
click at [69, 108] on div "Crawls" at bounding box center [59, 104] width 25 height 14
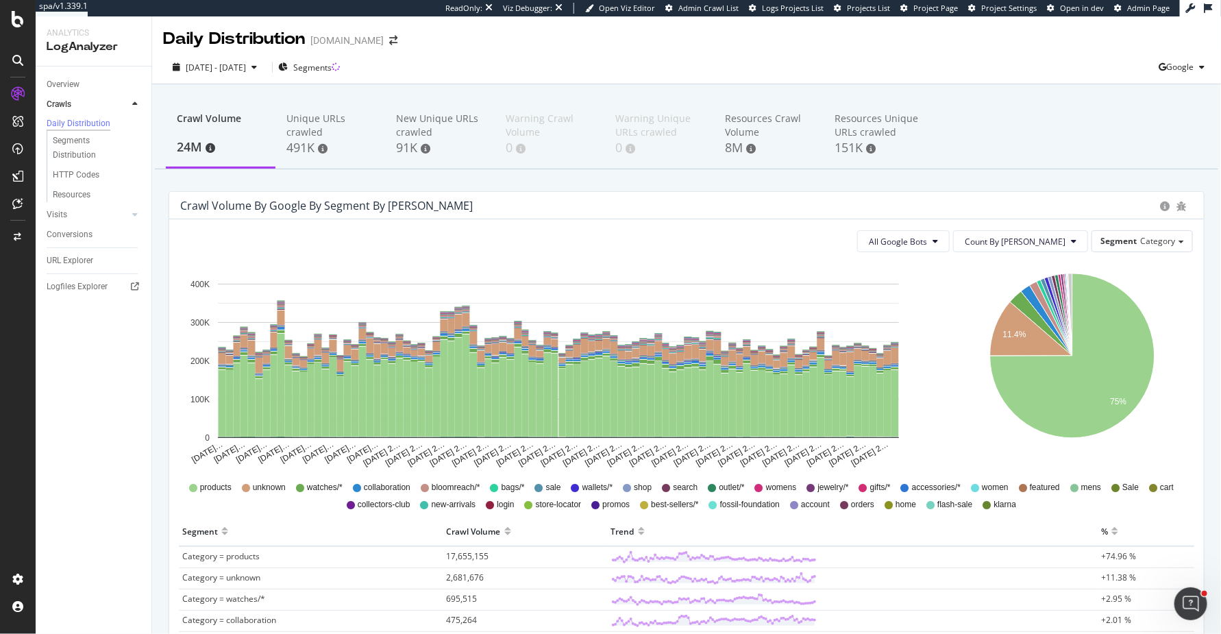
click at [339, 115] on div "Unique URLs crawled" at bounding box center [330, 125] width 88 height 27
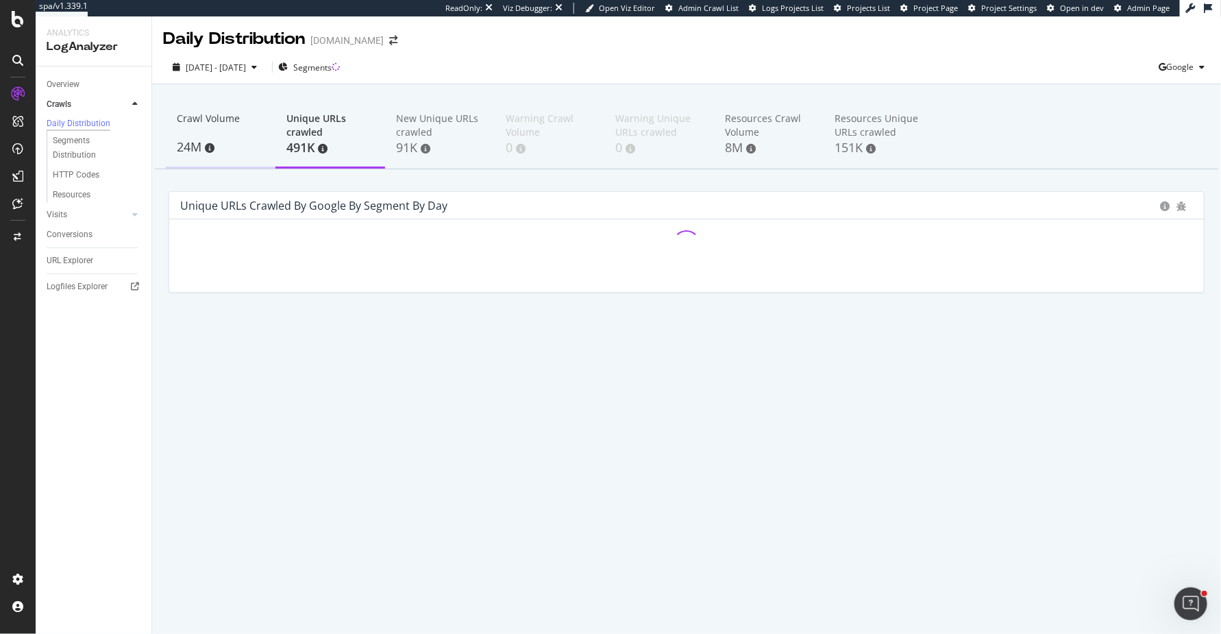
click at [186, 116] on div "Crawl Volume" at bounding box center [221, 125] width 88 height 26
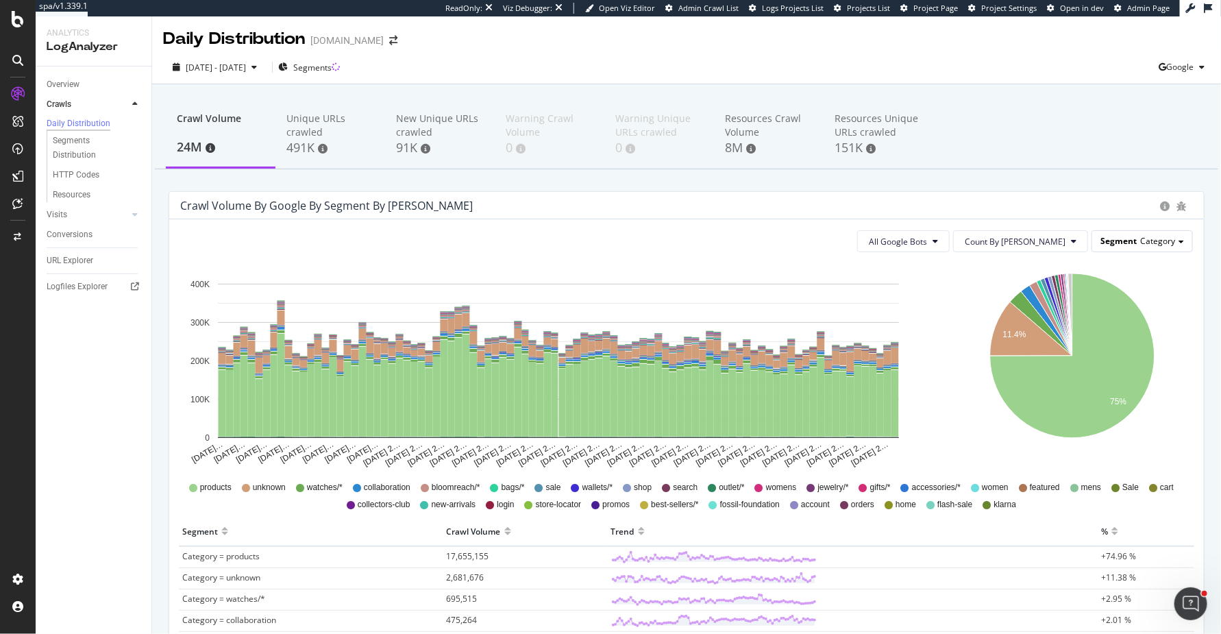
click at [1149, 241] on span "Category" at bounding box center [1157, 241] width 35 height 12
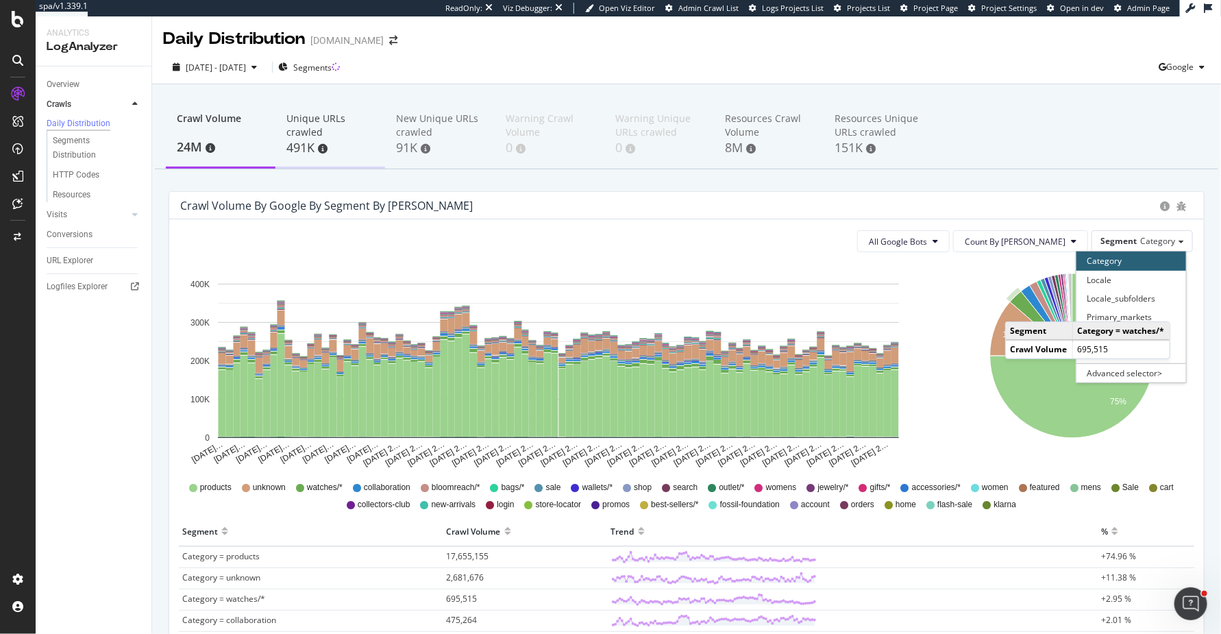
click at [293, 125] on div "Unique URLs crawled" at bounding box center [330, 125] width 88 height 27
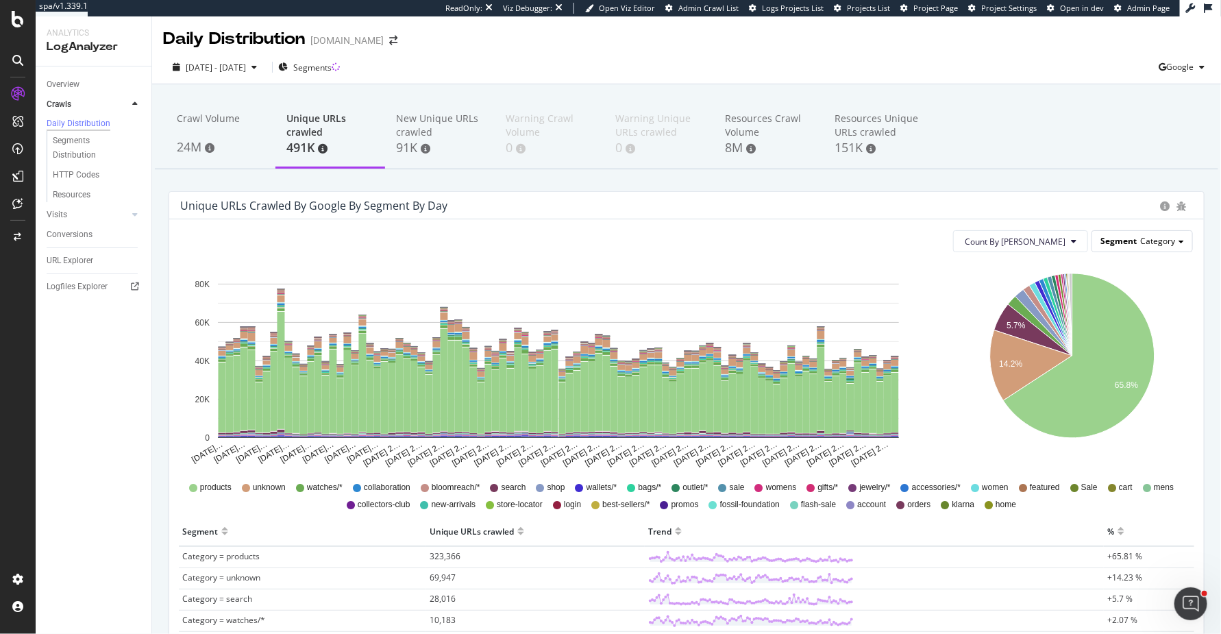
click at [1148, 238] on span "Category" at bounding box center [1157, 241] width 35 height 12
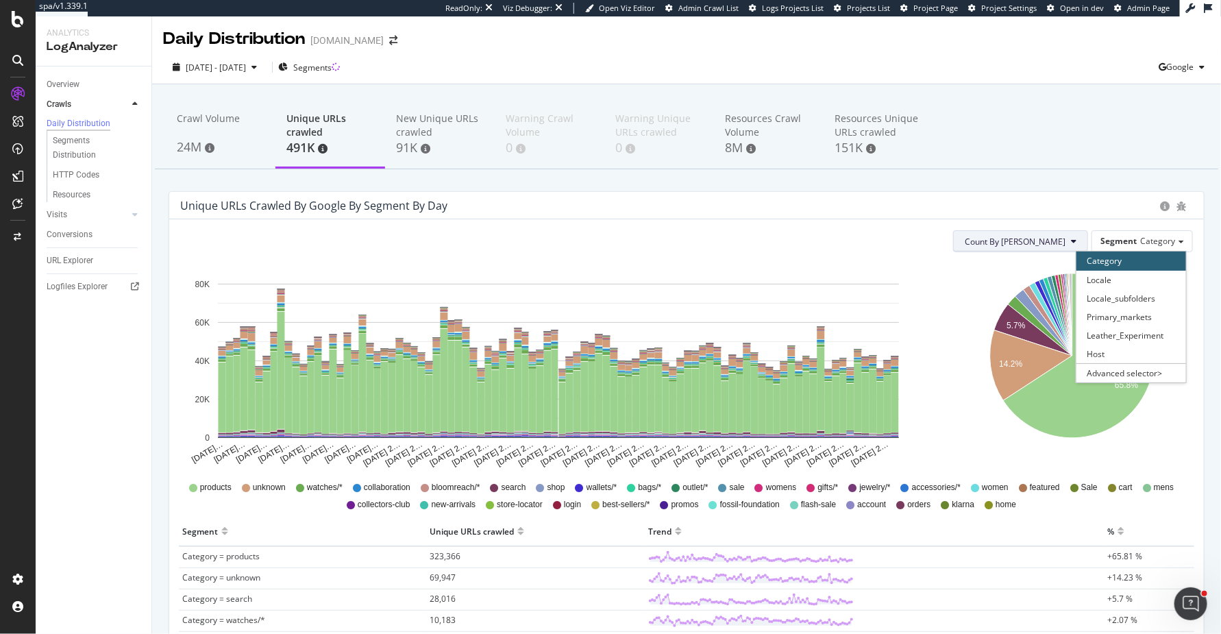
click at [1026, 239] on span "Count By Day" at bounding box center [1015, 242] width 101 height 12
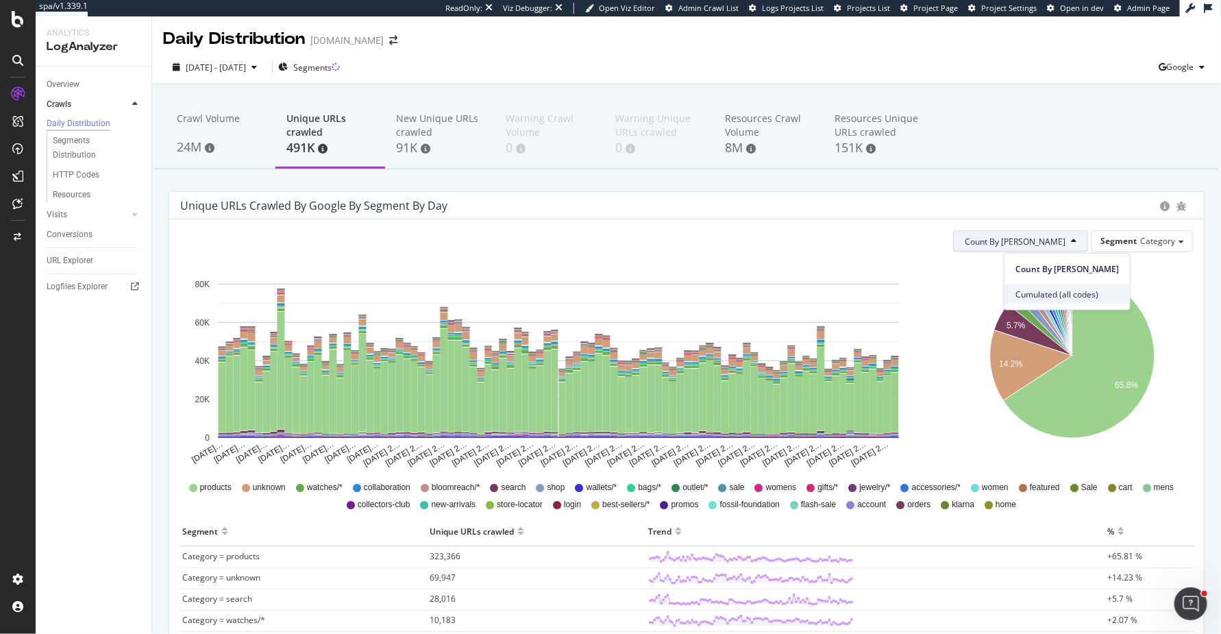
click at [1026, 295] on span "Cumulated (all codes)" at bounding box center [1066, 294] width 103 height 12
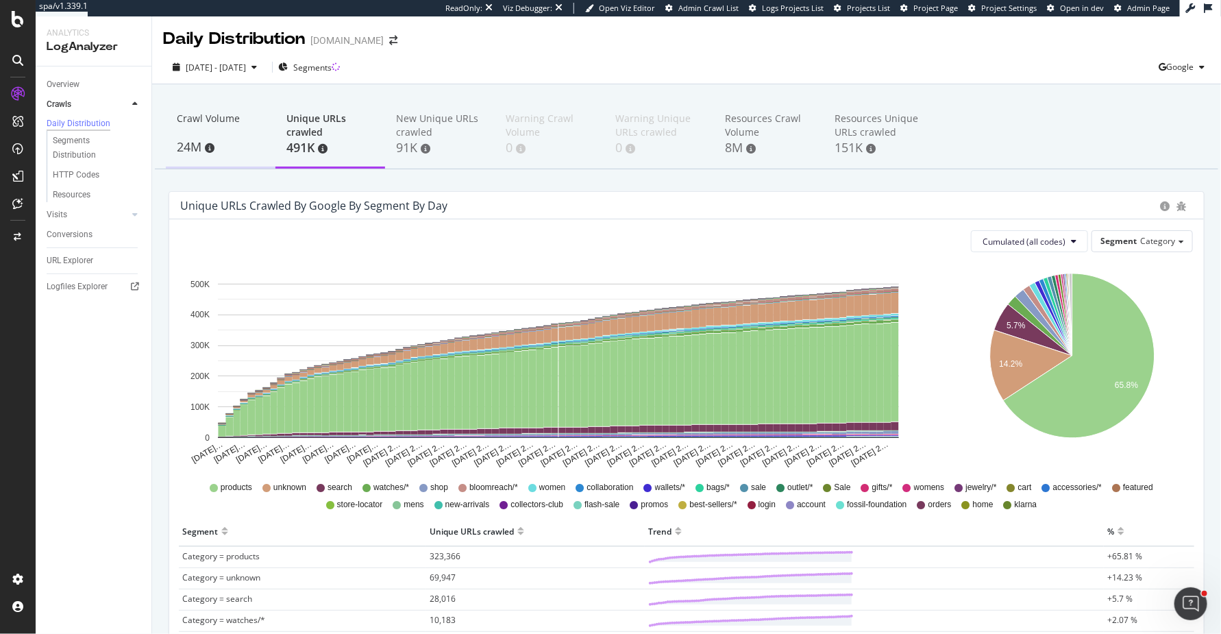
click at [229, 112] on div "Crawl Volume" at bounding box center [221, 125] width 88 height 26
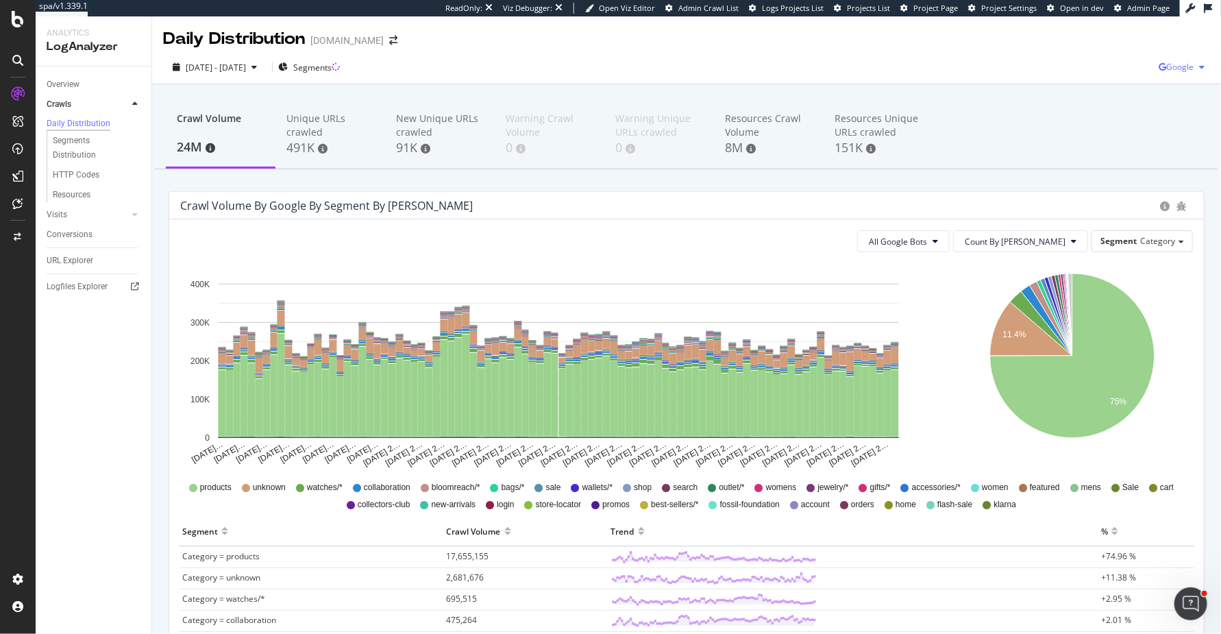
click at [1190, 63] on span "Google" at bounding box center [1179, 67] width 27 height 12
click at [1111, 56] on span "Bing" at bounding box center [1111, 54] width 51 height 12
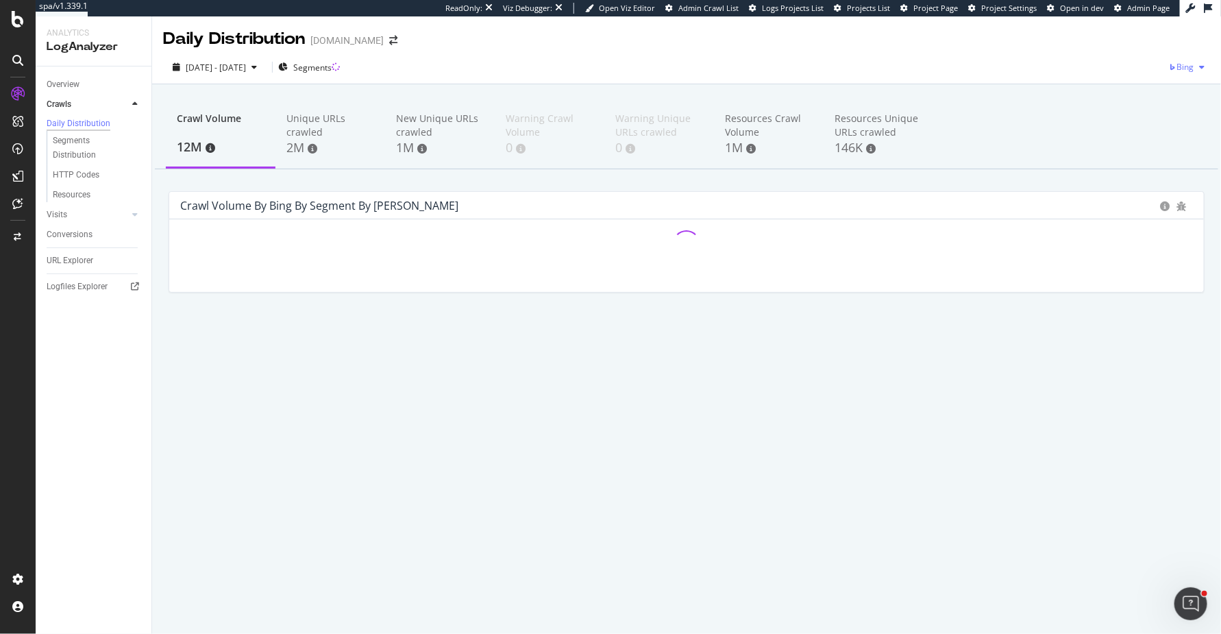
click at [1182, 61] on span "Bing" at bounding box center [1185, 67] width 17 height 12
click at [1129, 74] on span "OpenAI" at bounding box center [1121, 79] width 51 height 12
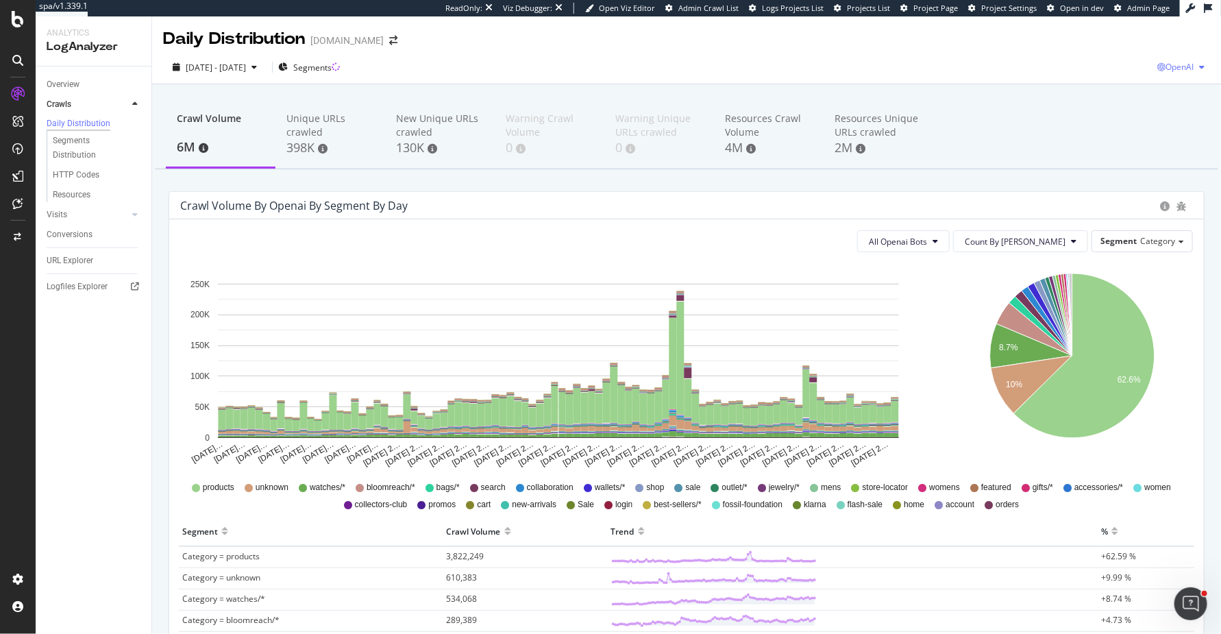
click at [1171, 59] on div "OpenAI" at bounding box center [1183, 67] width 53 height 21
click at [1117, 103] on span "Other AI Bots" at bounding box center [1108, 105] width 51 height 12
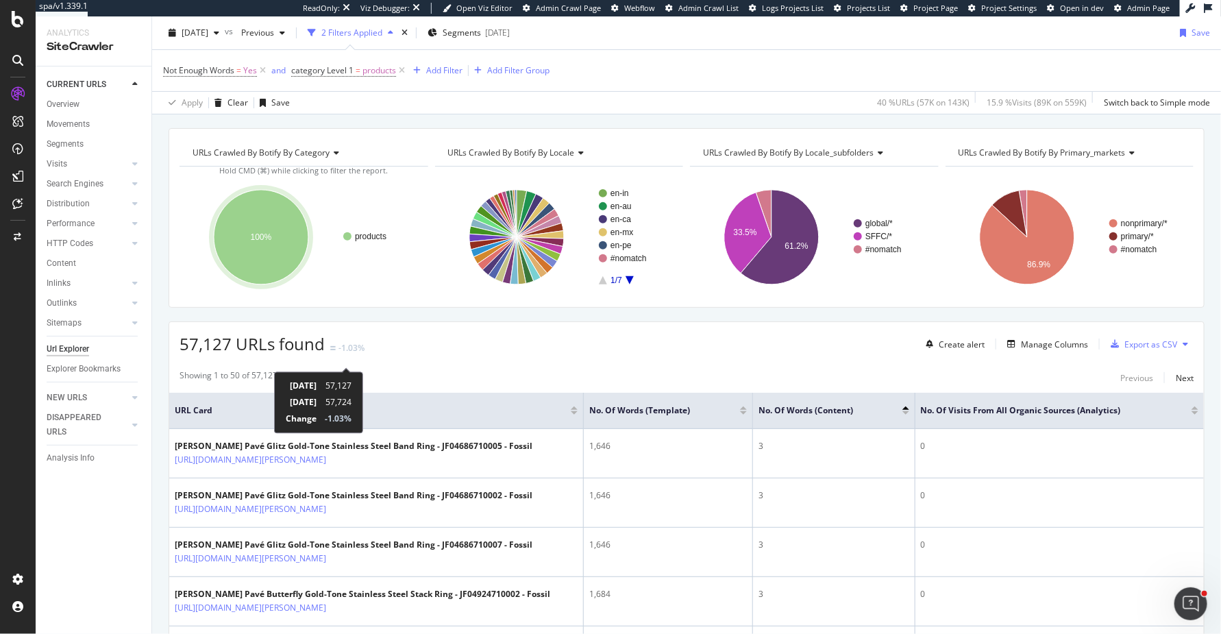
scroll to position [127, 0]
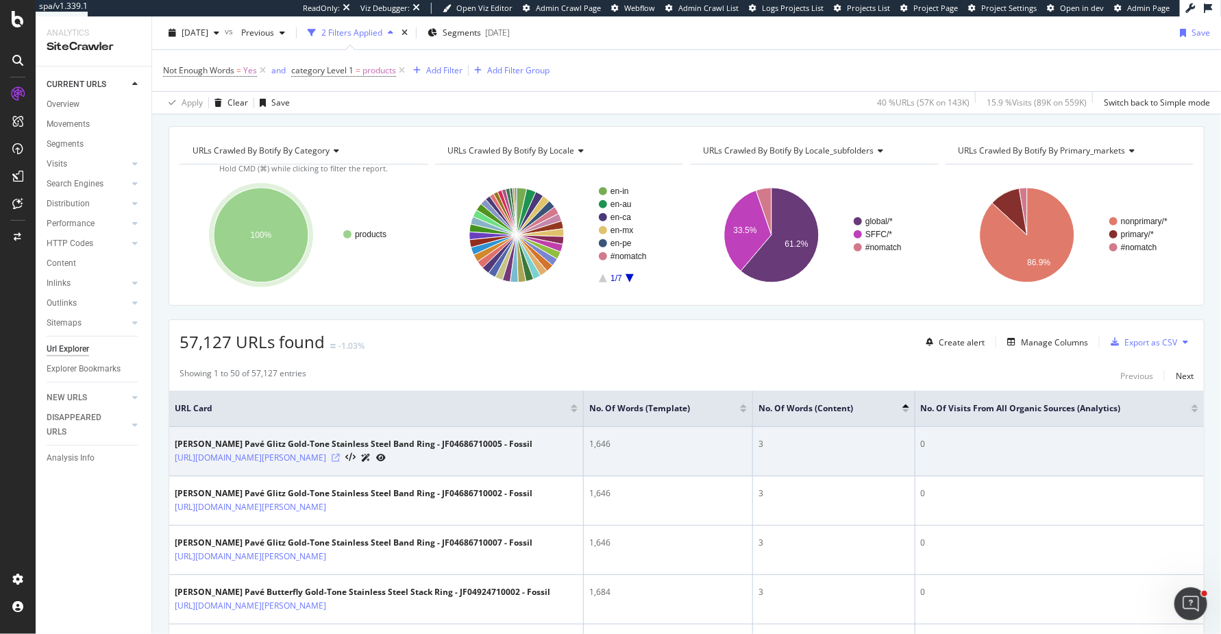
click at [340, 462] on icon at bounding box center [336, 458] width 8 height 8
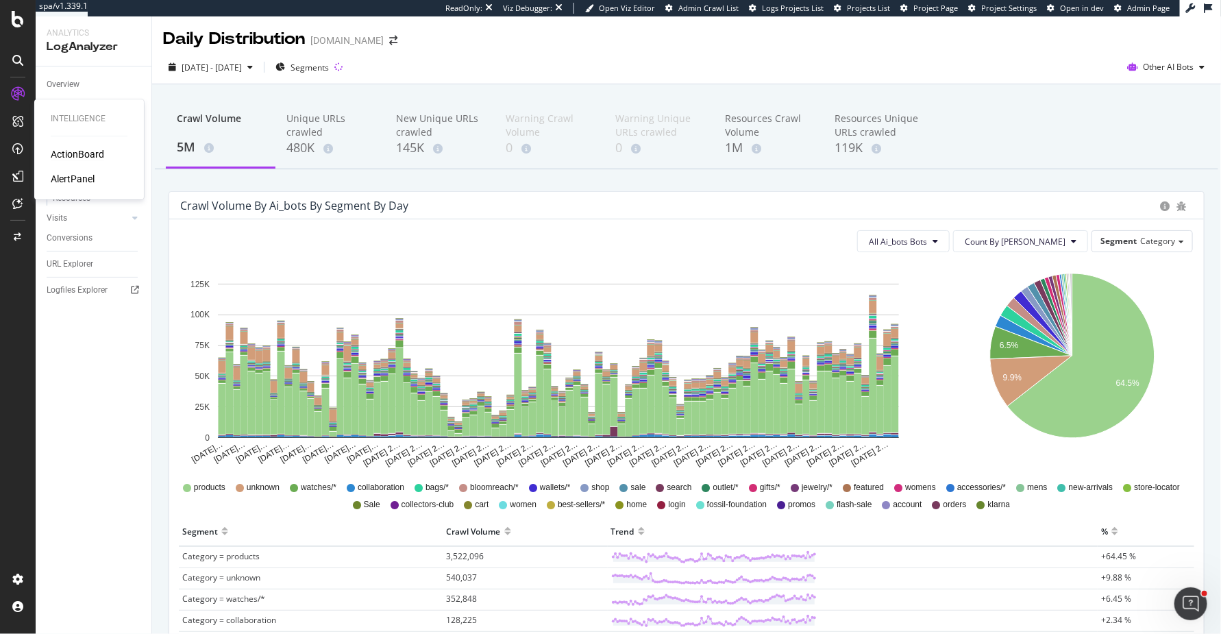
click at [60, 160] on div "ActionBoard" at bounding box center [77, 154] width 53 height 14
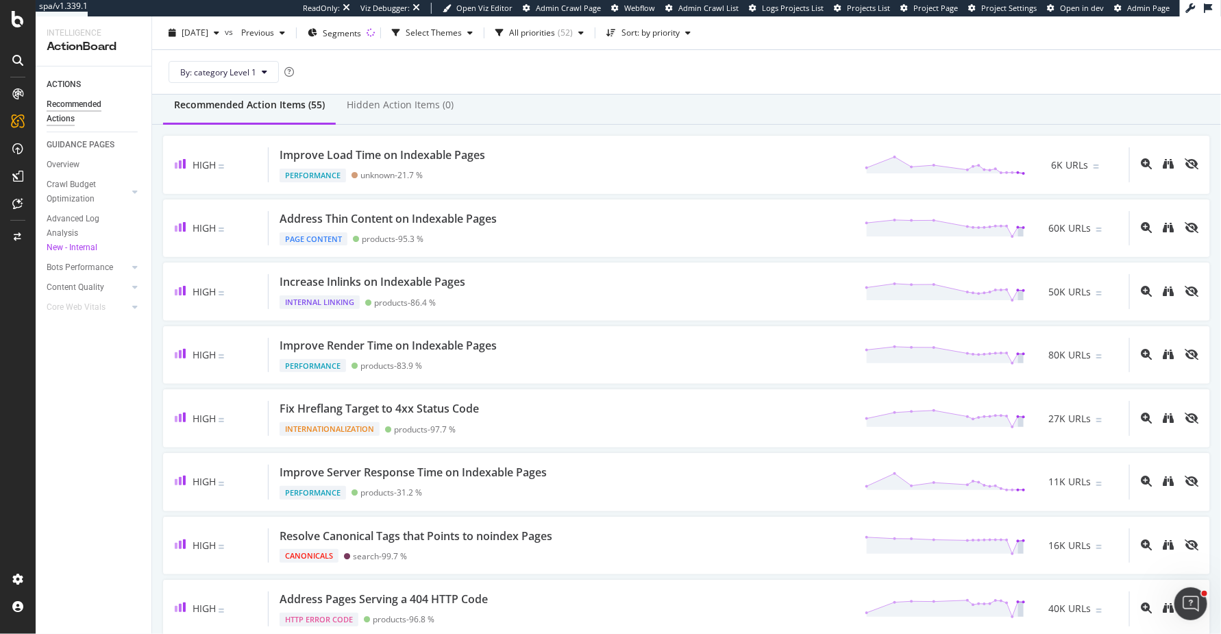
scroll to position [36, 0]
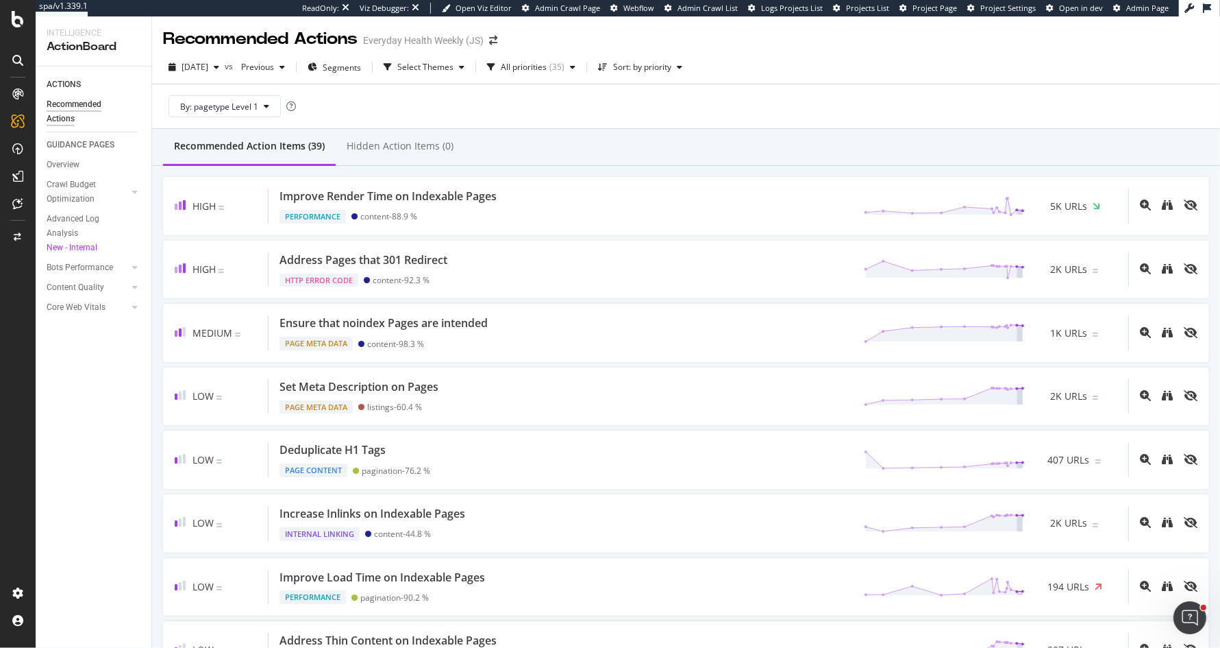
click at [702, 95] on div "By: pagetype Level 1" at bounding box center [686, 106] width 1046 height 44
